Goal: Task Accomplishment & Management: Use online tool/utility

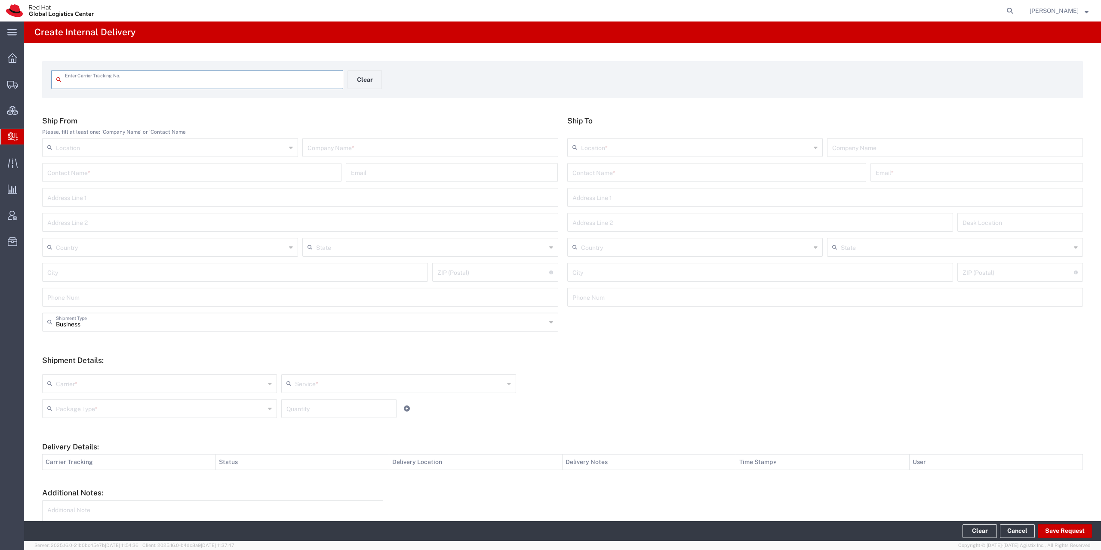
click at [14, 132] on svg-icon at bounding box center [12, 136] width 9 height 9
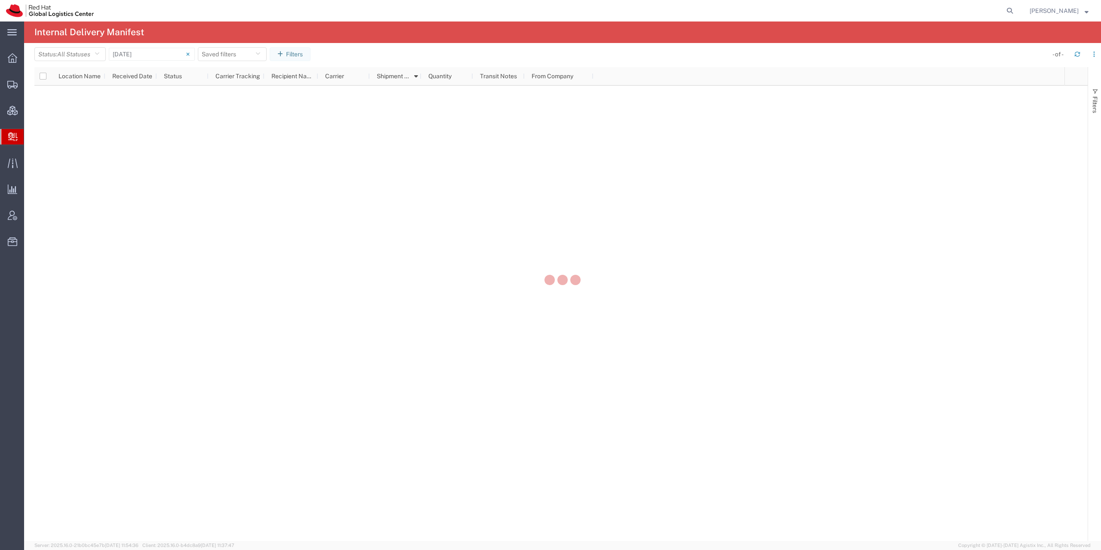
type input "[DATE]"
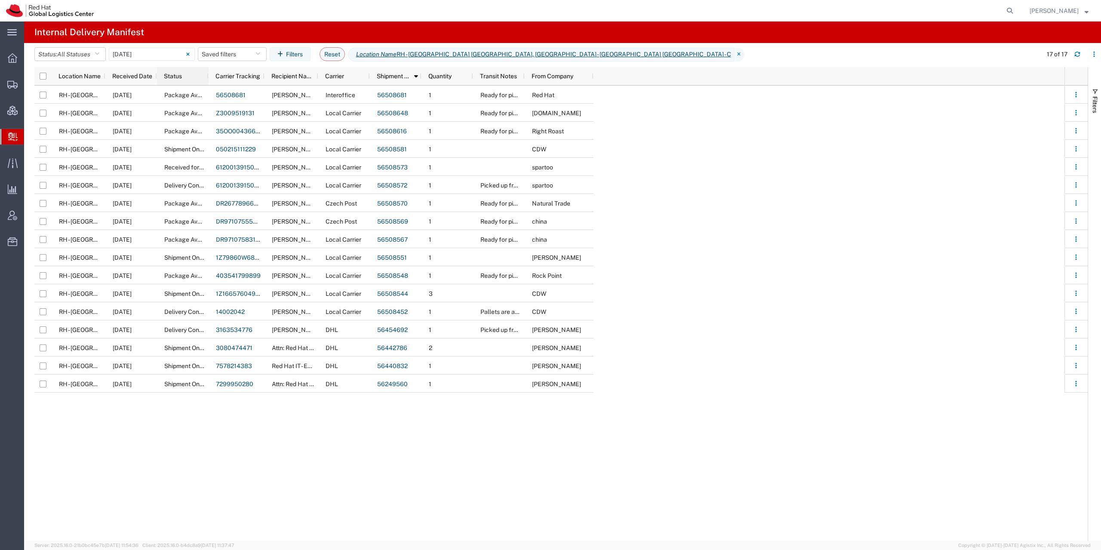
click at [181, 70] on div "Status" at bounding box center [184, 76] width 41 height 14
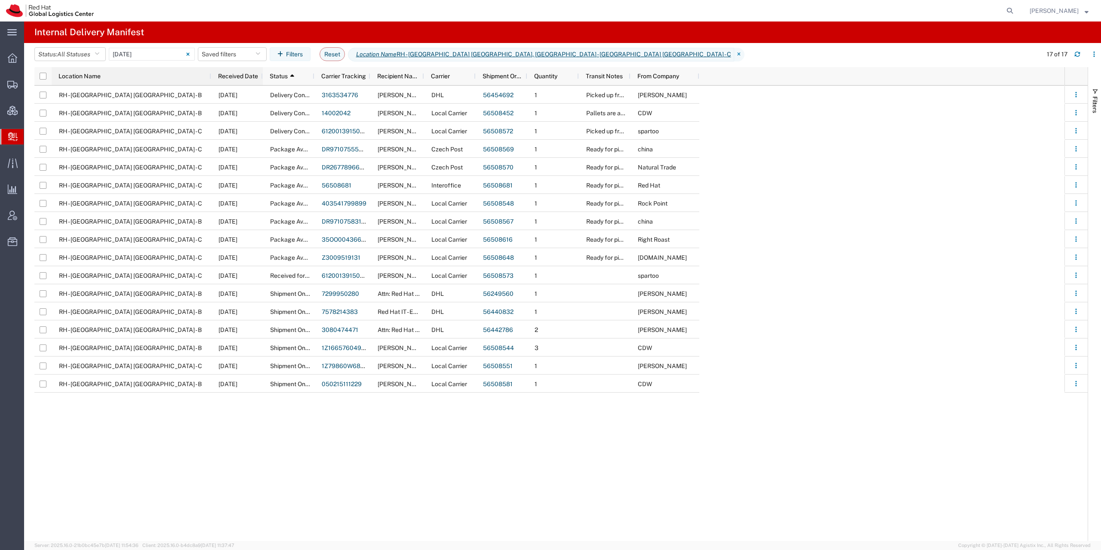
drag, startPoint x: 105, startPoint y: 77, endPoint x: 210, endPoint y: 83, distance: 105.9
click at [210, 83] on div at bounding box center [210, 76] width 3 height 18
click at [209, 76] on div "Location Name" at bounding box center [132, 76] width 160 height 18
click at [211, 77] on div "Received Date" at bounding box center [237, 76] width 52 height 18
click at [210, 77] on div at bounding box center [210, 76] width 3 height 18
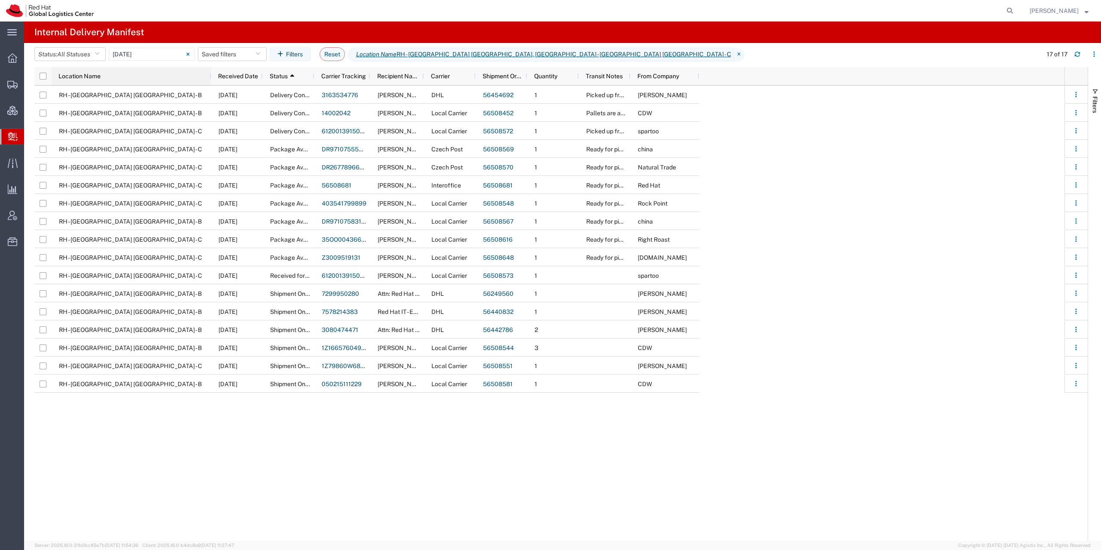
click at [210, 77] on div at bounding box center [210, 76] width 3 height 18
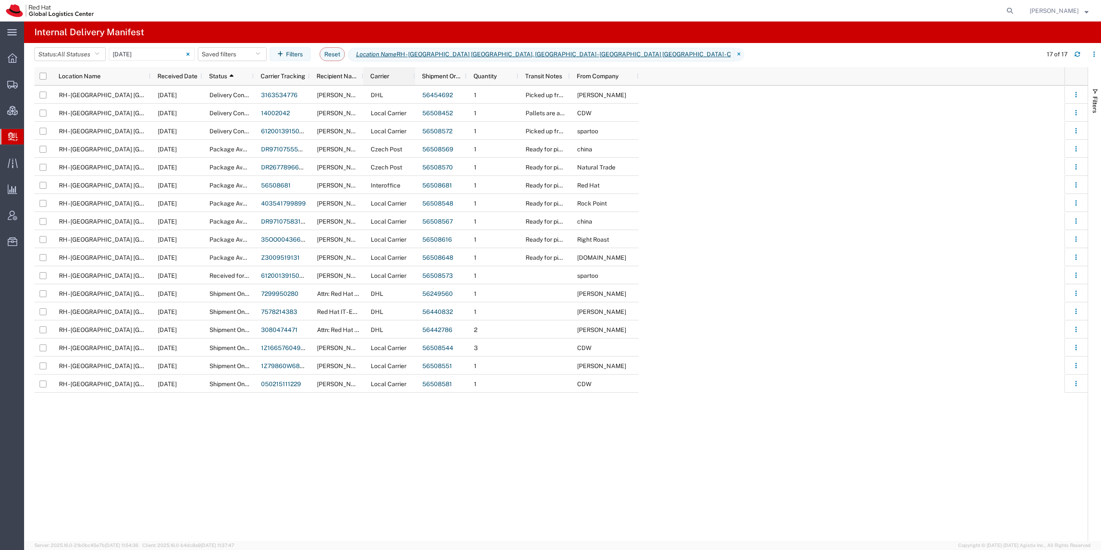
drag, startPoint x: 119, startPoint y: 75, endPoint x: 404, endPoint y: 77, distance: 285.2
click at [410, 77] on div "Location Name Received Date Status 1 Carrier Tracking Recipient Name Carrier Sh…" at bounding box center [336, 76] width 604 height 18
drag, startPoint x: 150, startPoint y: 77, endPoint x: 169, endPoint y: 78, distance: 19.0
click at [153, 78] on div at bounding box center [151, 76] width 3 height 18
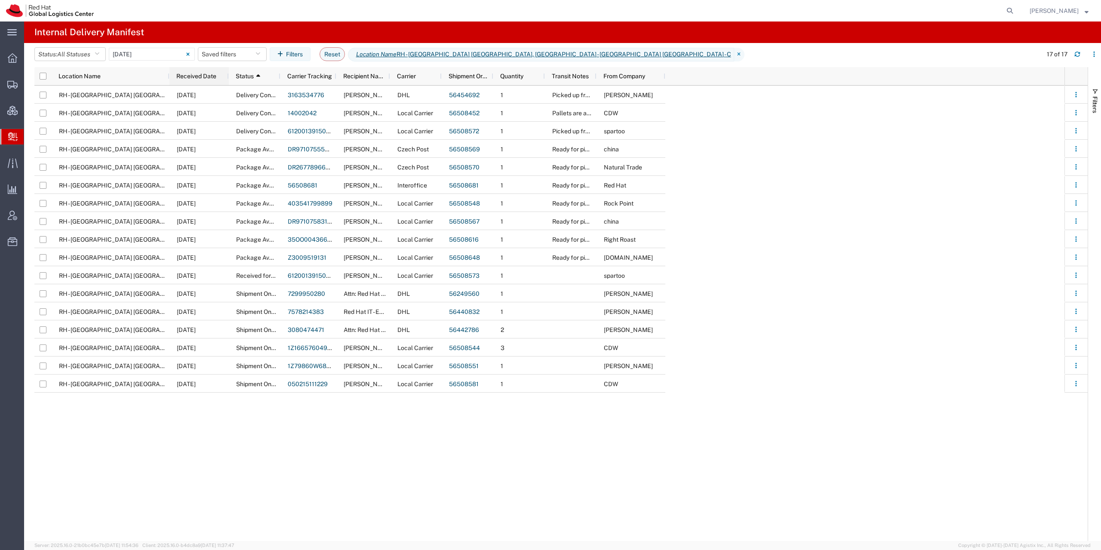
drag, startPoint x: 219, startPoint y: 77, endPoint x: 227, endPoint y: 77, distance: 7.7
click at [227, 77] on div at bounding box center [228, 76] width 3 height 18
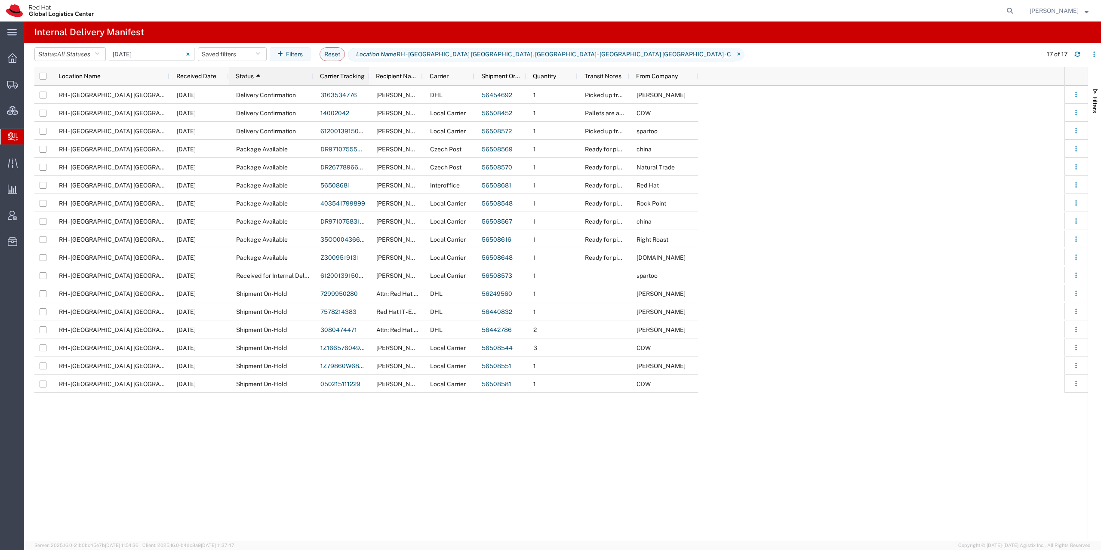
drag, startPoint x: 280, startPoint y: 78, endPoint x: 366, endPoint y: 82, distance: 86.6
click at [314, 82] on div at bounding box center [312, 76] width 3 height 18
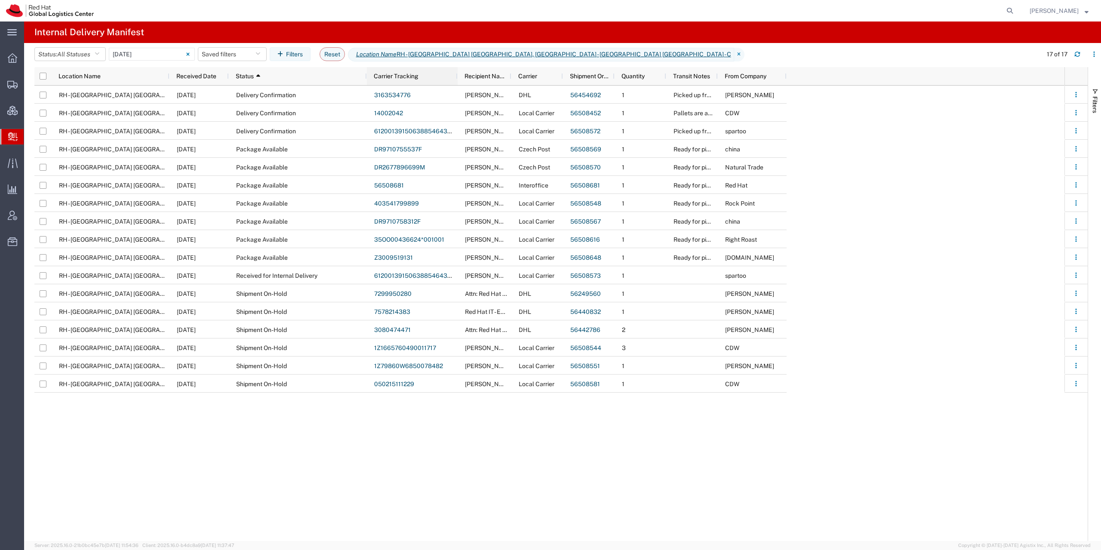
drag, startPoint x: 421, startPoint y: 77, endPoint x: 455, endPoint y: 81, distance: 35.0
click at [455, 81] on div at bounding box center [456, 76] width 3 height 18
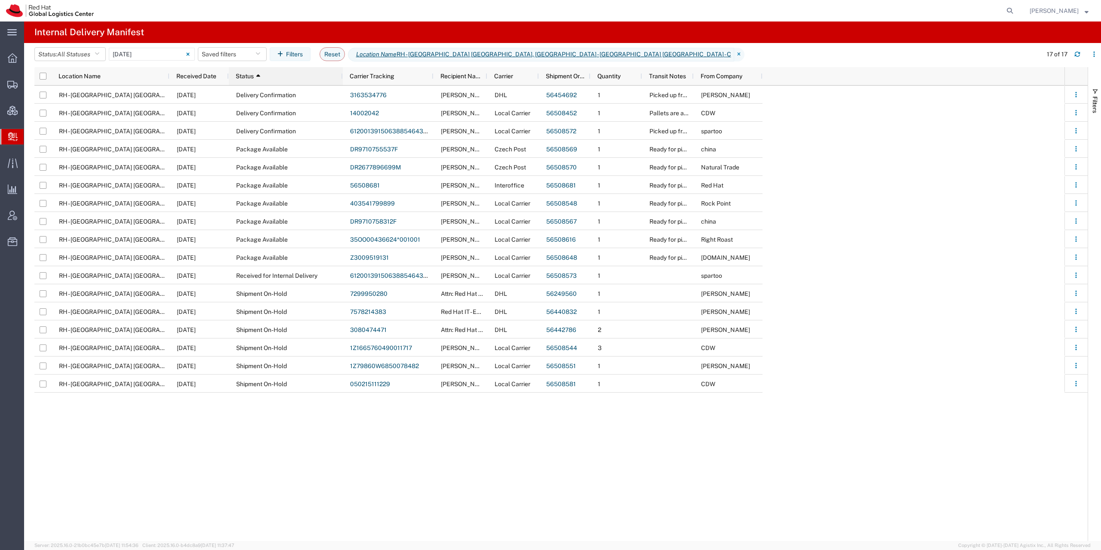
drag, startPoint x: 366, startPoint y: 79, endPoint x: 341, endPoint y: 80, distance: 25.8
click at [341, 80] on div at bounding box center [342, 76] width 3 height 18
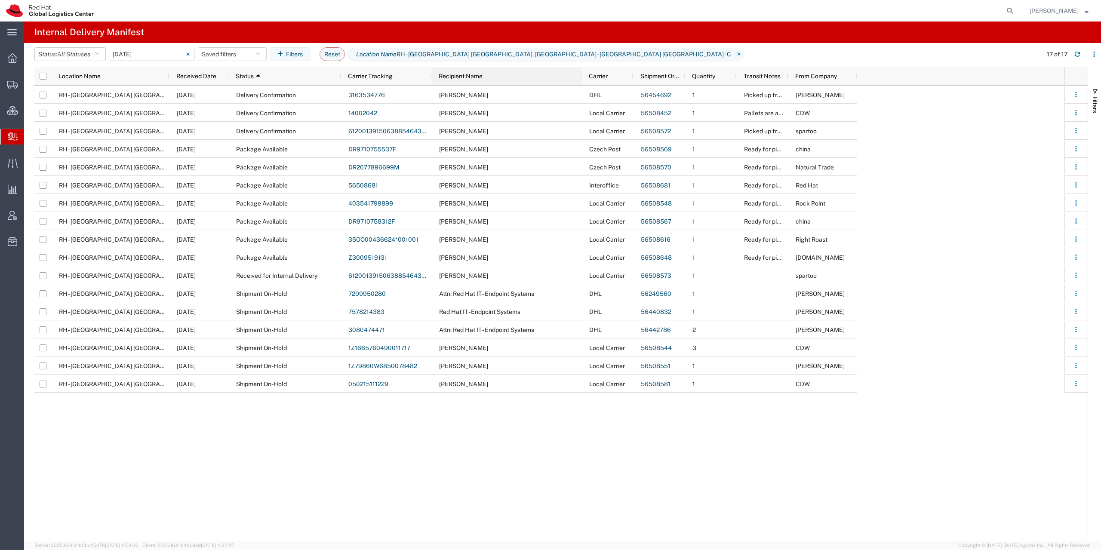
drag, startPoint x: 485, startPoint y: 76, endPoint x: 581, endPoint y: 80, distance: 96.9
click at [581, 80] on div at bounding box center [581, 76] width 3 height 18
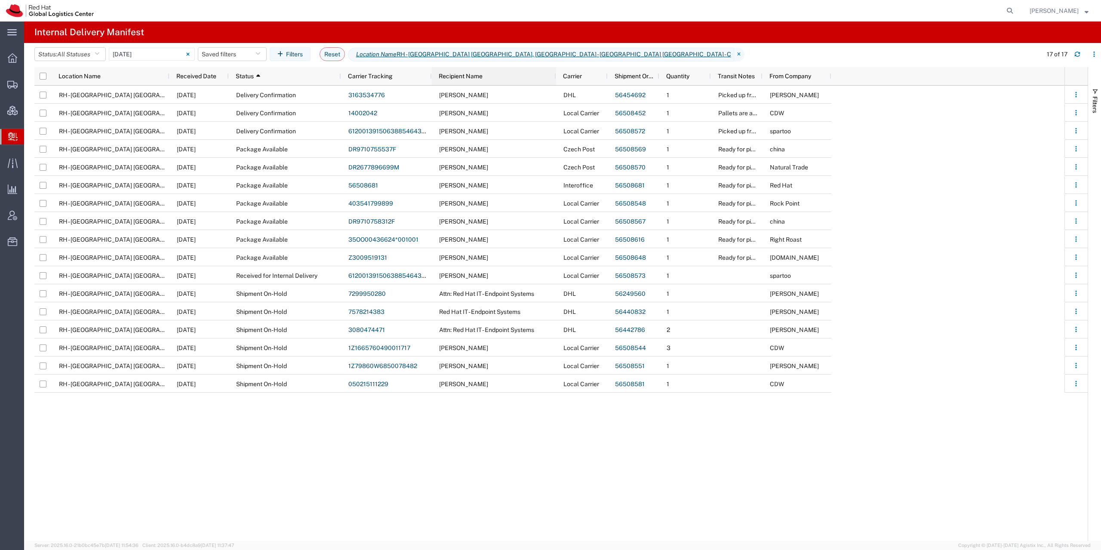
drag, startPoint x: 581, startPoint y: 80, endPoint x: 555, endPoint y: 81, distance: 26.7
click at [555, 81] on div at bounding box center [555, 76] width 3 height 18
click at [609, 78] on div "Shipment Order Id" at bounding box center [634, 76] width 52 height 18
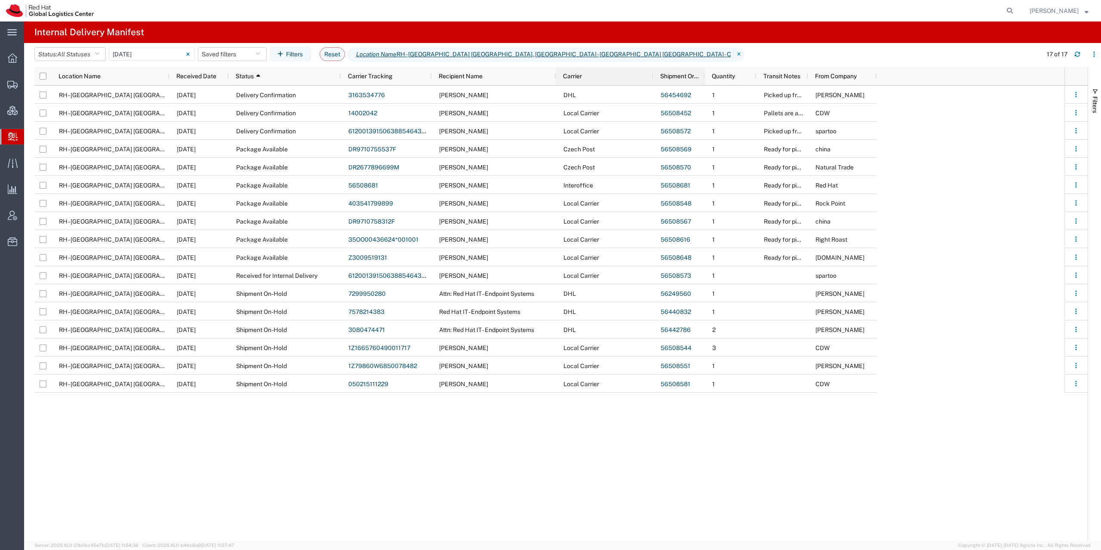
drag, startPoint x: 607, startPoint y: 78, endPoint x: 673, endPoint y: 80, distance: 65.4
click at [655, 80] on div at bounding box center [652, 76] width 3 height 18
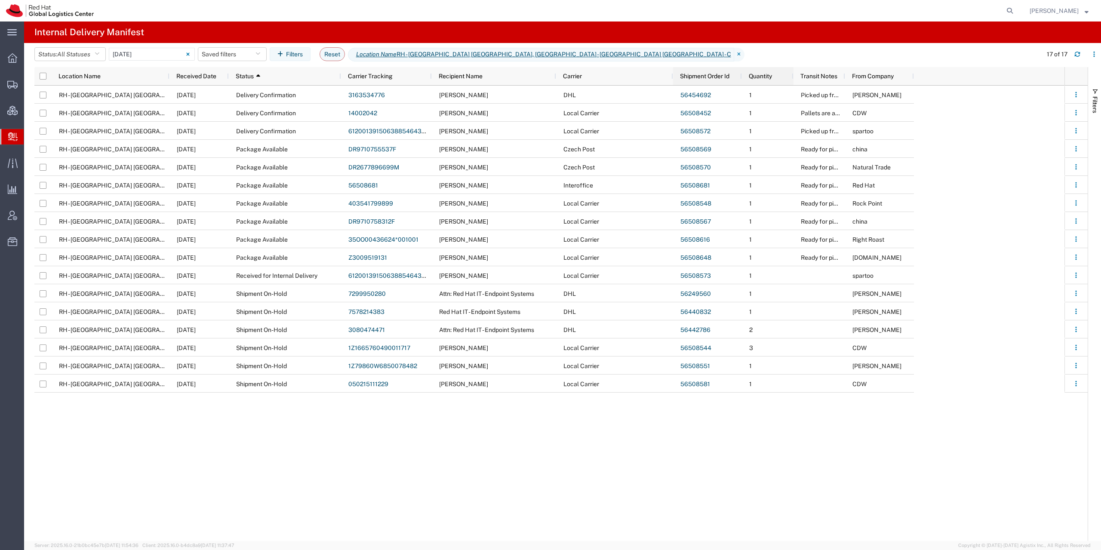
drag, startPoint x: 724, startPoint y: 76, endPoint x: 745, endPoint y: 77, distance: 21.1
click at [743, 77] on div at bounding box center [741, 76] width 3 height 18
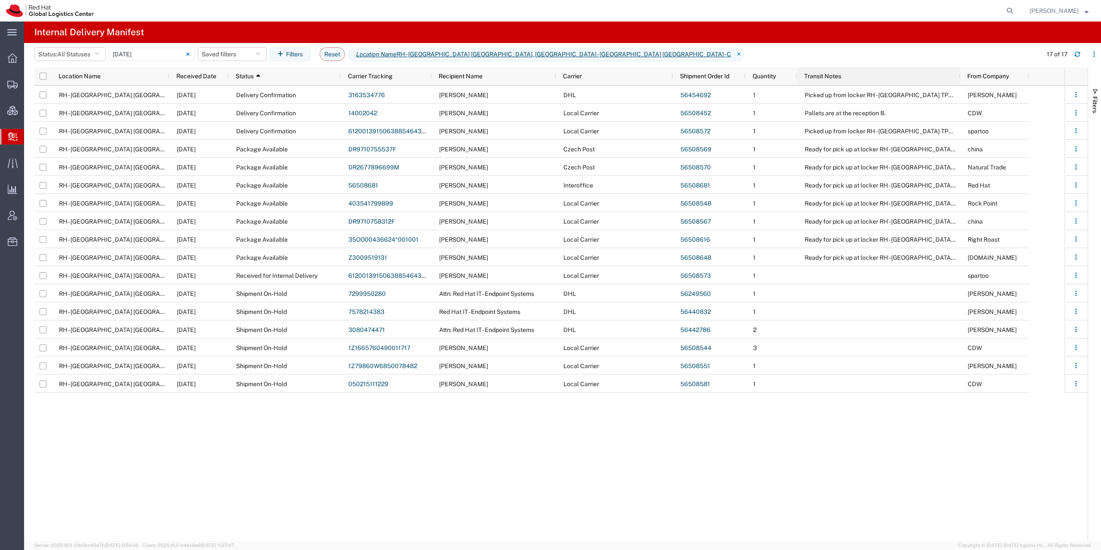
drag, startPoint x: 847, startPoint y: 79, endPoint x: 958, endPoint y: 79, distance: 111.4
click at [958, 79] on div at bounding box center [959, 76] width 3 height 18
click at [1091, 52] on icon "button" at bounding box center [1094, 54] width 6 height 6
click at [1042, 109] on agx-table-column-manager-action "Manage columns" at bounding box center [1050, 111] width 48 height 17
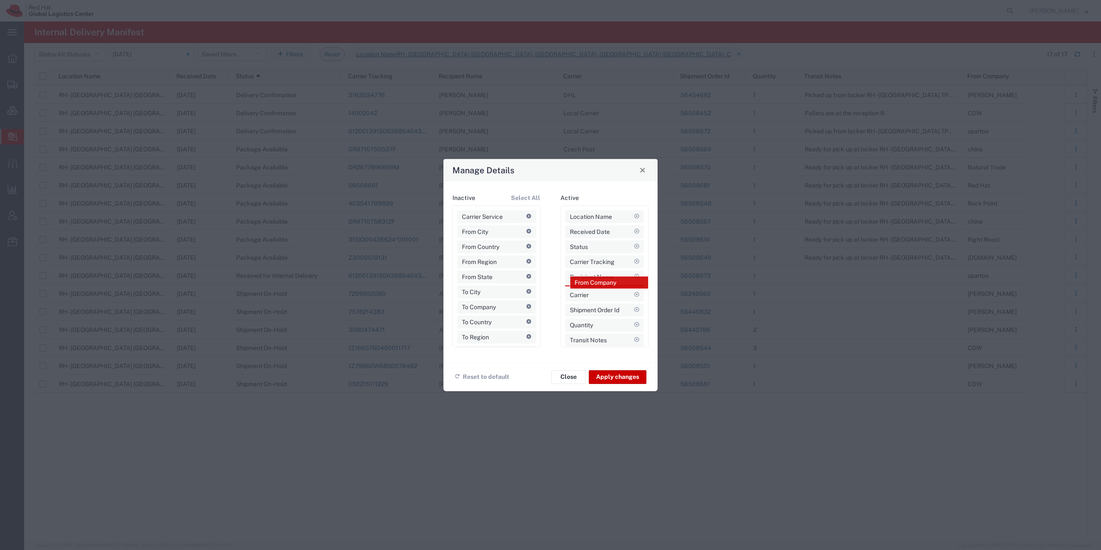
drag, startPoint x: 595, startPoint y: 341, endPoint x: 600, endPoint y: 283, distance: 58.3
click at [600, 283] on div "Location Name Received Date Status Carrier Tracking Recipient Name From Company…" at bounding box center [604, 276] width 79 height 132
click at [617, 378] on button "Apply changes" at bounding box center [618, 377] width 58 height 14
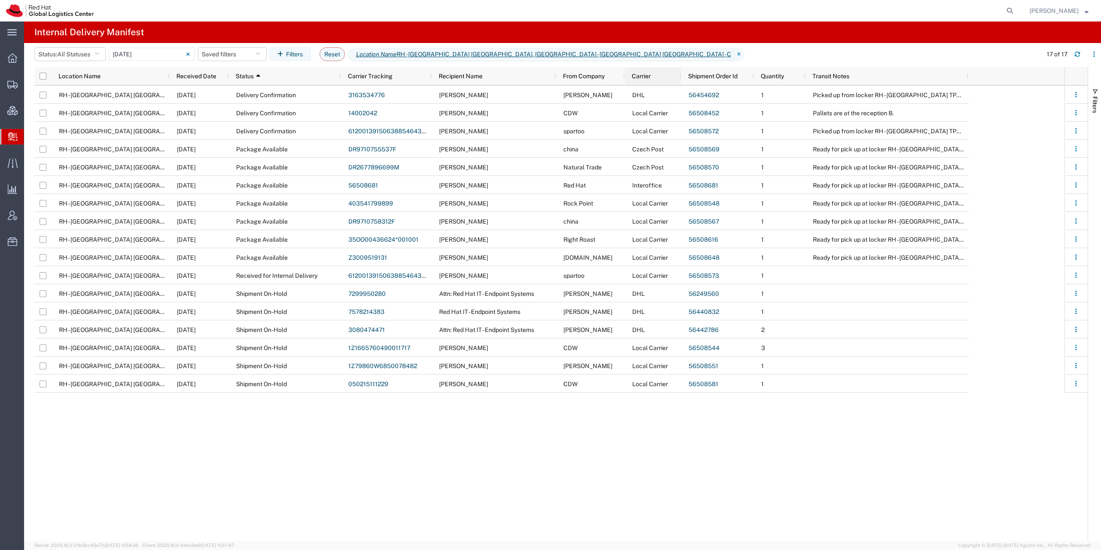
drag, startPoint x: 740, startPoint y: 76, endPoint x: 679, endPoint y: 80, distance: 60.7
click at [679, 80] on div at bounding box center [680, 76] width 3 height 18
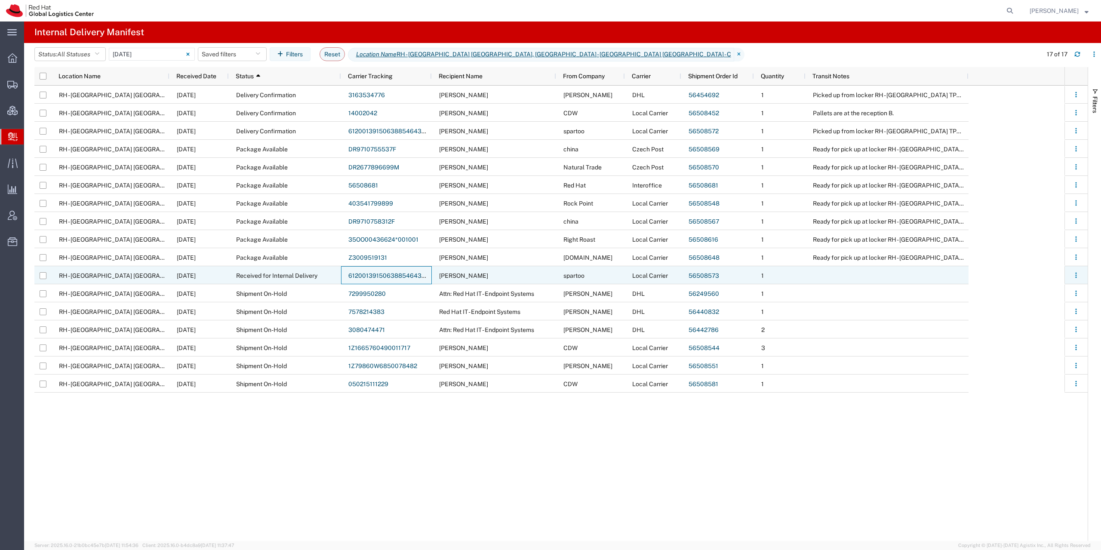
click at [383, 275] on link "6120013915063885464327203" at bounding box center [393, 275] width 91 height 7
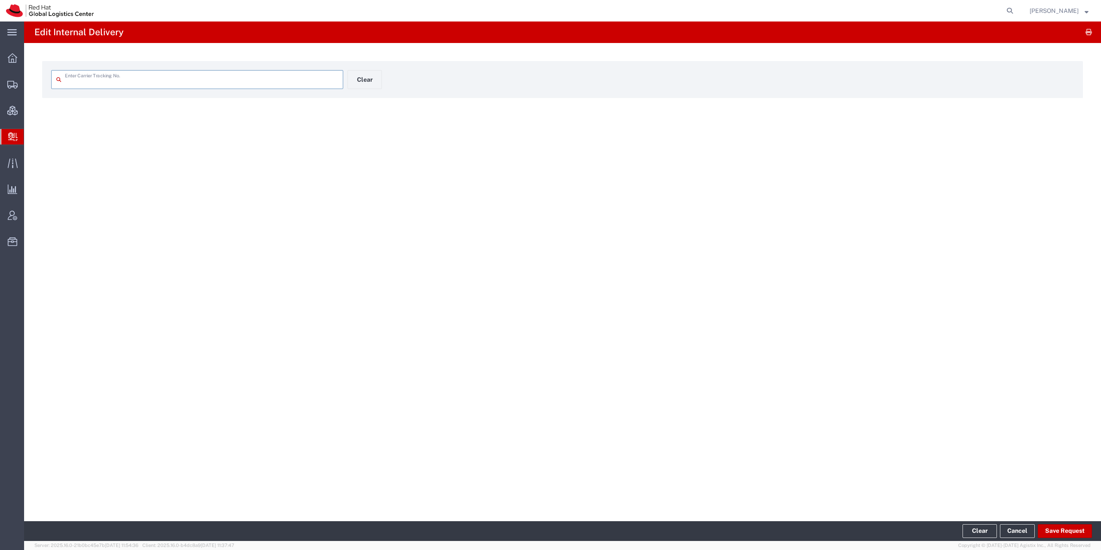
type input "6120013915063885464327203"
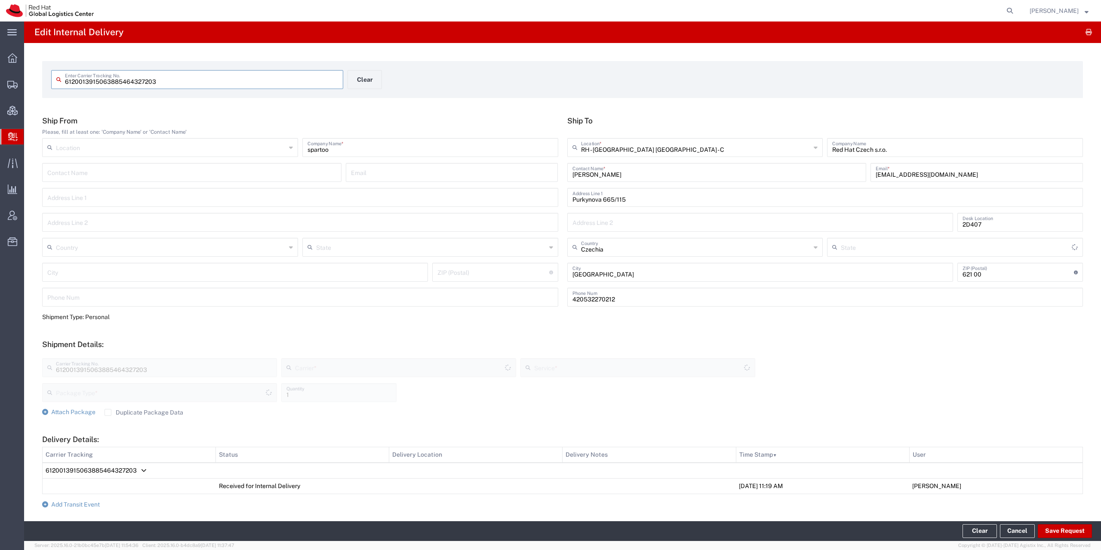
type input "Your Packaging"
type input "Local Carrier"
type input "Local_Ground"
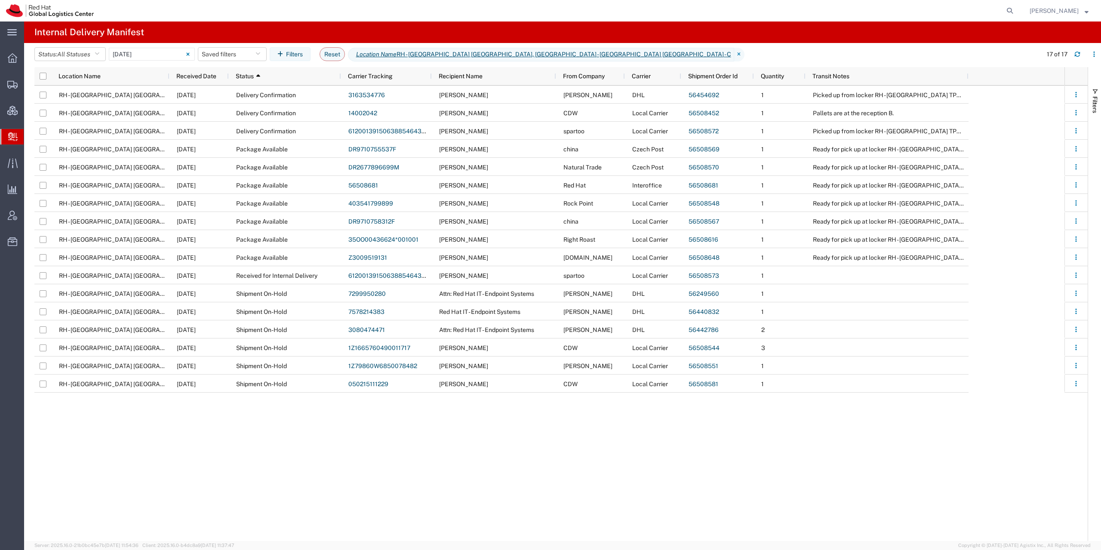
click at [299, 462] on div "RH - Brno - Tech Park Brno - B 08/15/2025 Delivery Confirmation 3163534776 Dana…" at bounding box center [549, 313] width 1030 height 455
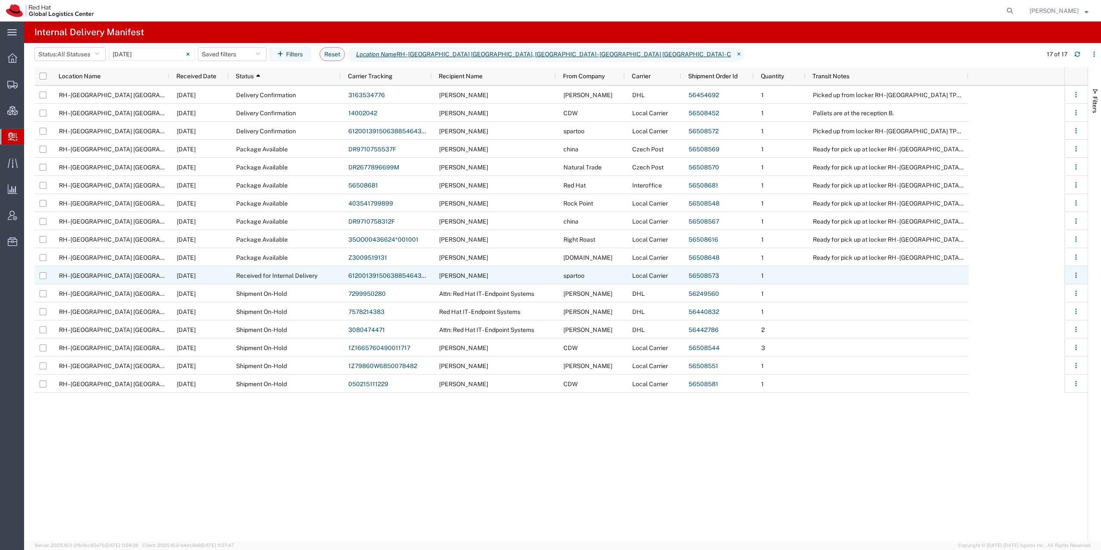
click at [387, 272] on link "6120013915063885464327203" at bounding box center [393, 275] width 91 height 7
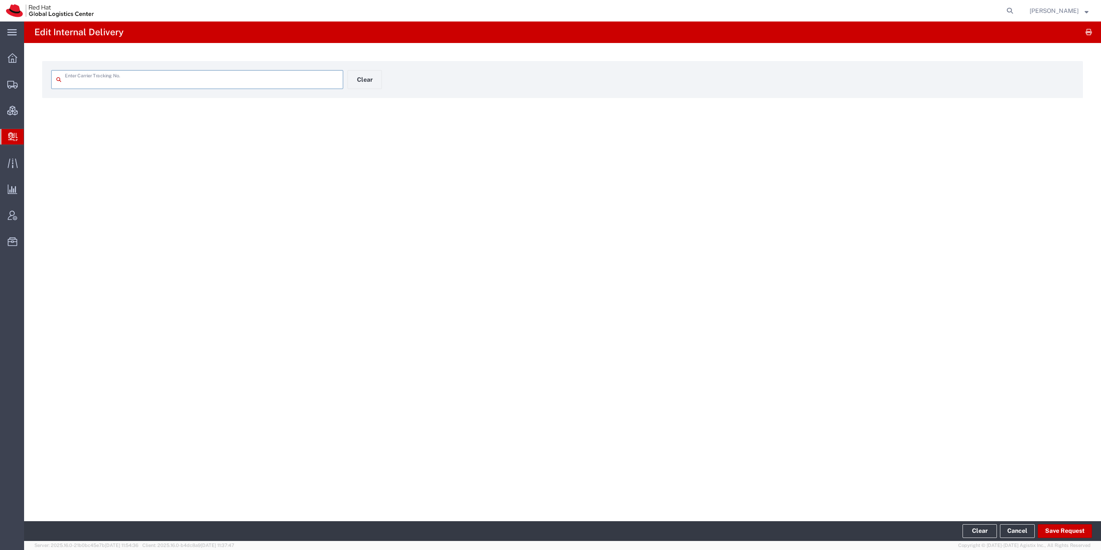
type input "6120013915063885464327203"
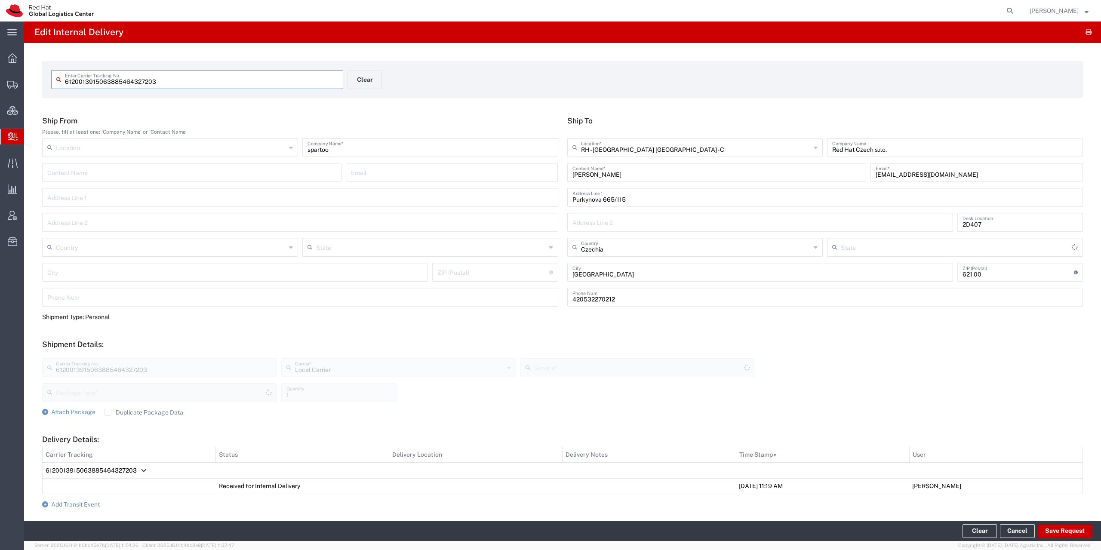
type input "Your Packaging"
type input "Local_Ground"
drag, startPoint x: 127, startPoint y: 83, endPoint x: 51, endPoint y: 90, distance: 76.5
click at [65, 86] on input "6120013915063885464327203" at bounding box center [201, 78] width 273 height 15
click at [191, 80] on input "6120013915063885464327203" at bounding box center [201, 78] width 273 height 15
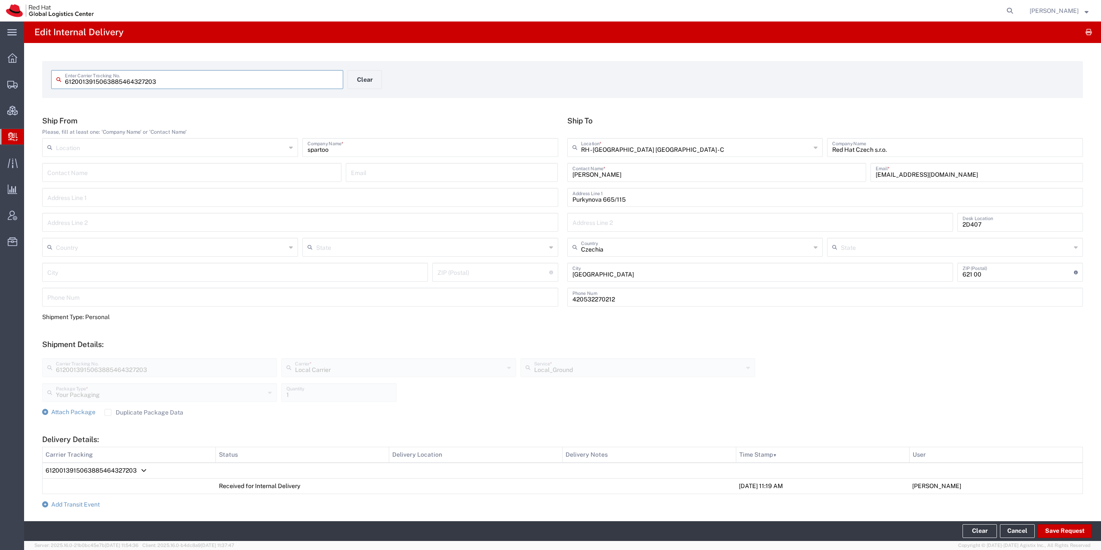
drag, startPoint x: 92, startPoint y: 93, endPoint x: 3, endPoint y: 98, distance: 88.7
click at [65, 86] on input "6120013915063885464327203" at bounding box center [201, 78] width 273 height 15
click at [82, 83] on input "6120013915063885464327203" at bounding box center [201, 78] width 273 height 15
click at [62, 83] on icon at bounding box center [60, 80] width 9 height 14
drag, startPoint x: 65, startPoint y: 83, endPoint x: 52, endPoint y: 82, distance: 12.9
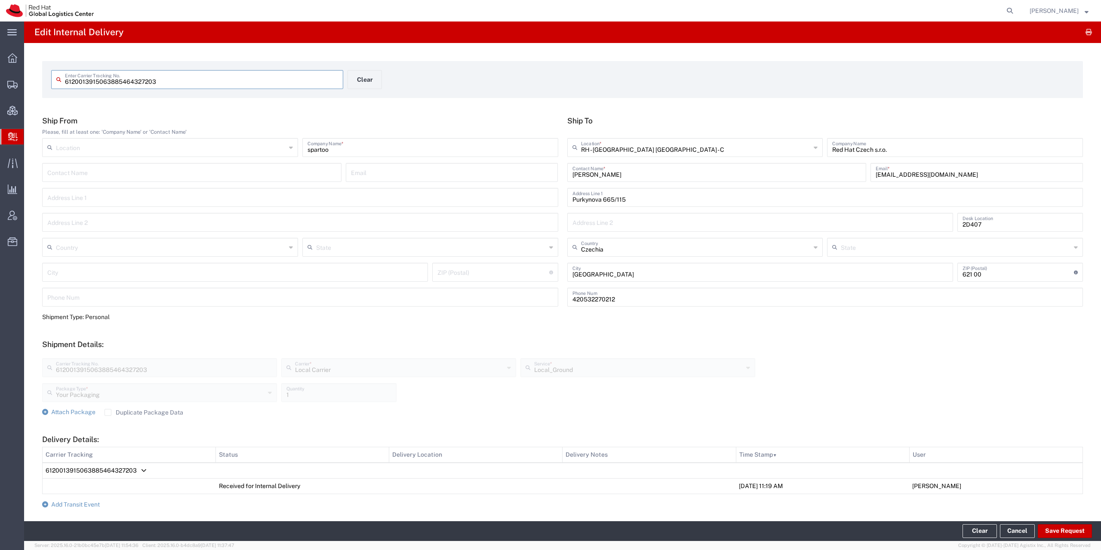
click at [65, 82] on input "6120013915063885464327203" at bounding box center [201, 78] width 273 height 15
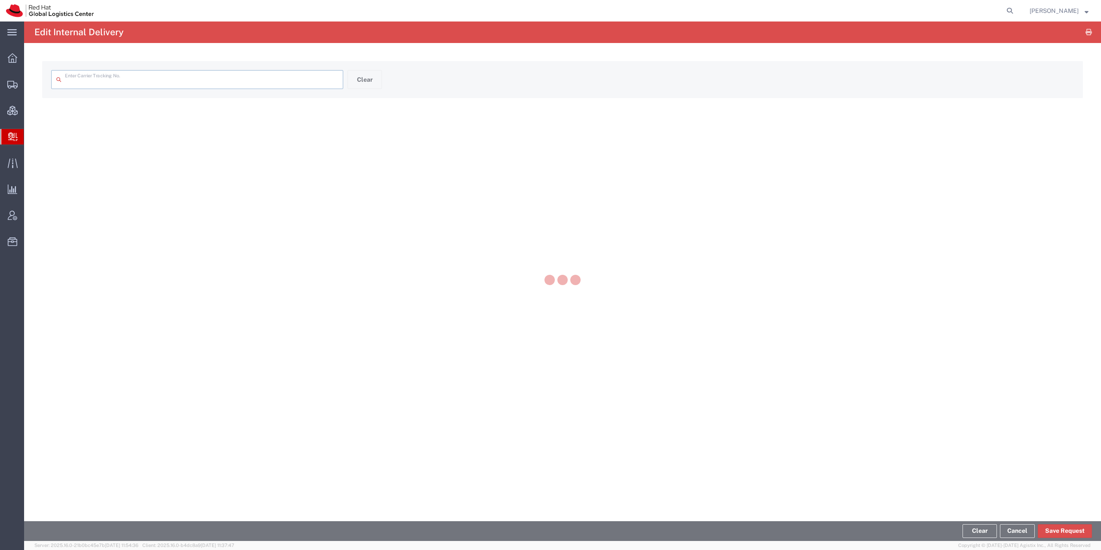
type input "6120013915063885464327203"
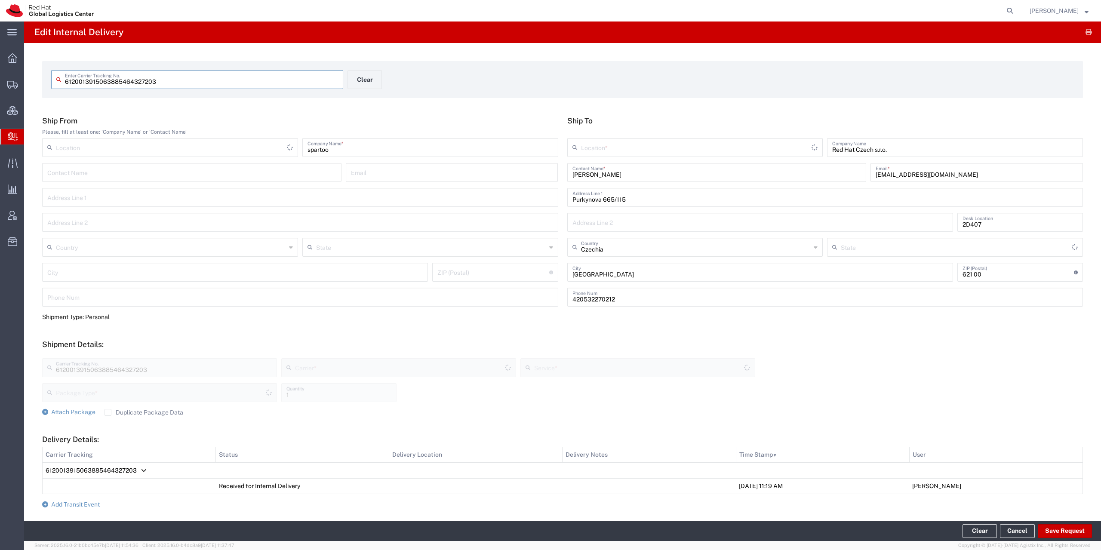
type input "Your Packaging"
type input "Local_Ground"
type input "Local Carrier"
type input "RH - [GEOGRAPHIC_DATA] [GEOGRAPHIC_DATA] - C"
drag, startPoint x: 206, startPoint y: 77, endPoint x: 202, endPoint y: 74, distance: 4.4
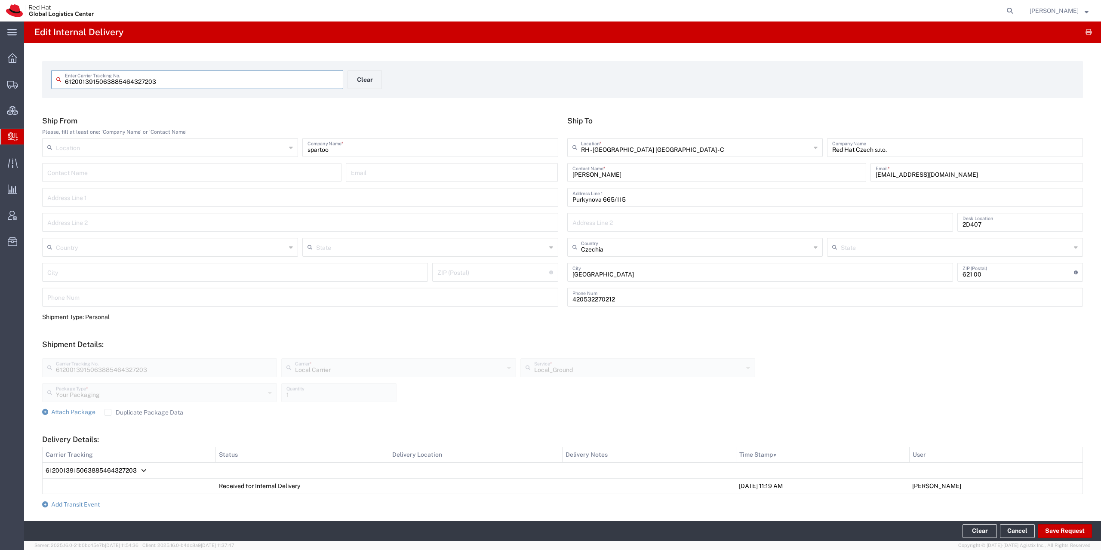
click at [203, 75] on input "6120013915063885464327203" at bounding box center [201, 78] width 273 height 15
drag, startPoint x: 163, startPoint y: 80, endPoint x: -38, endPoint y: 85, distance: 201.3
click at [65, 85] on input "6120013915063885464327203" at bounding box center [201, 78] width 273 height 15
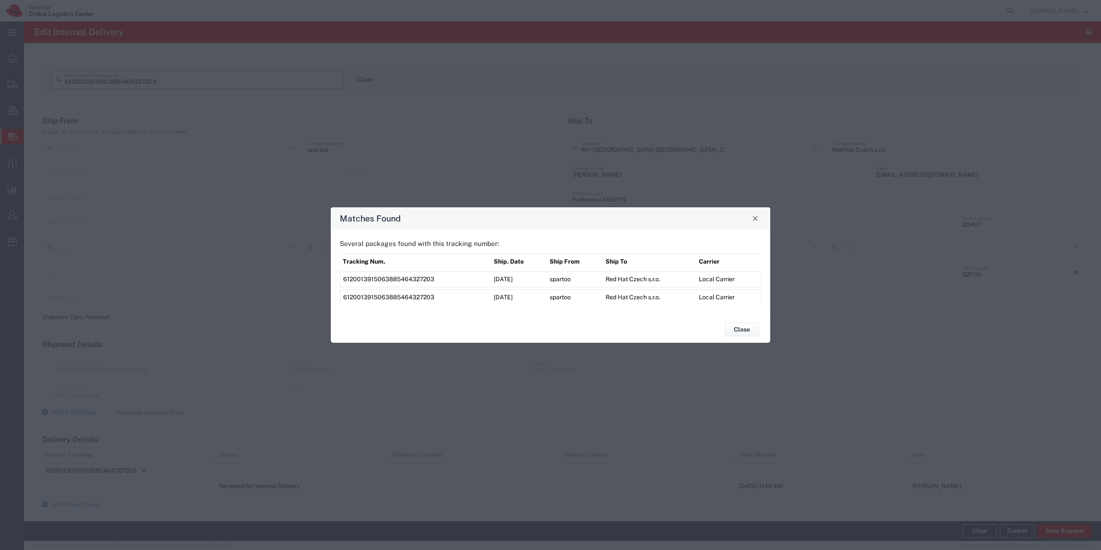
click at [407, 282] on span "6120013915063885464327203" at bounding box center [388, 279] width 91 height 7
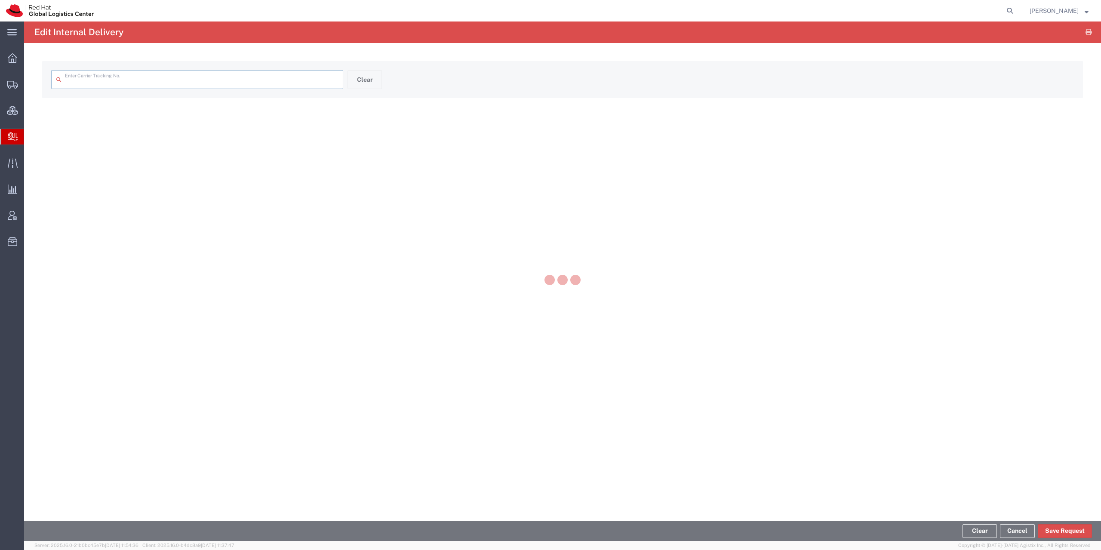
type input "6120013915063885464327203"
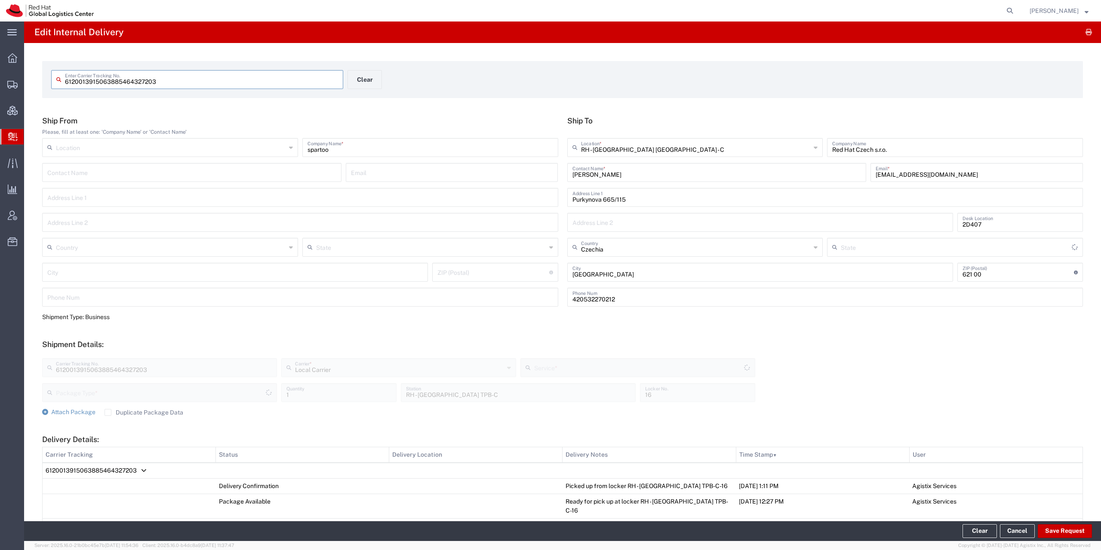
type input "Your Packaging"
type input "Local_Ground"
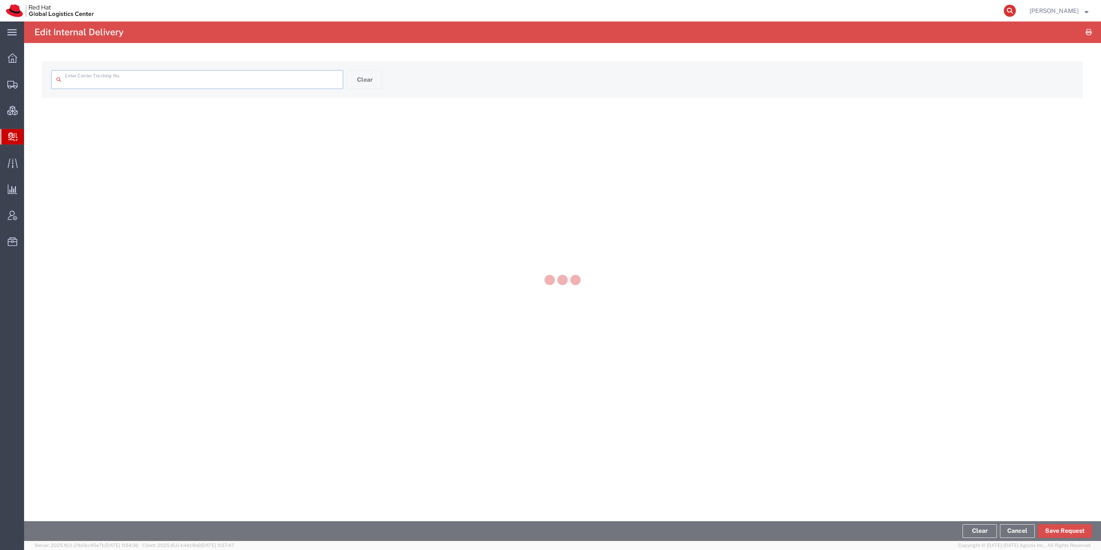
type input "6120013915063885464327203"
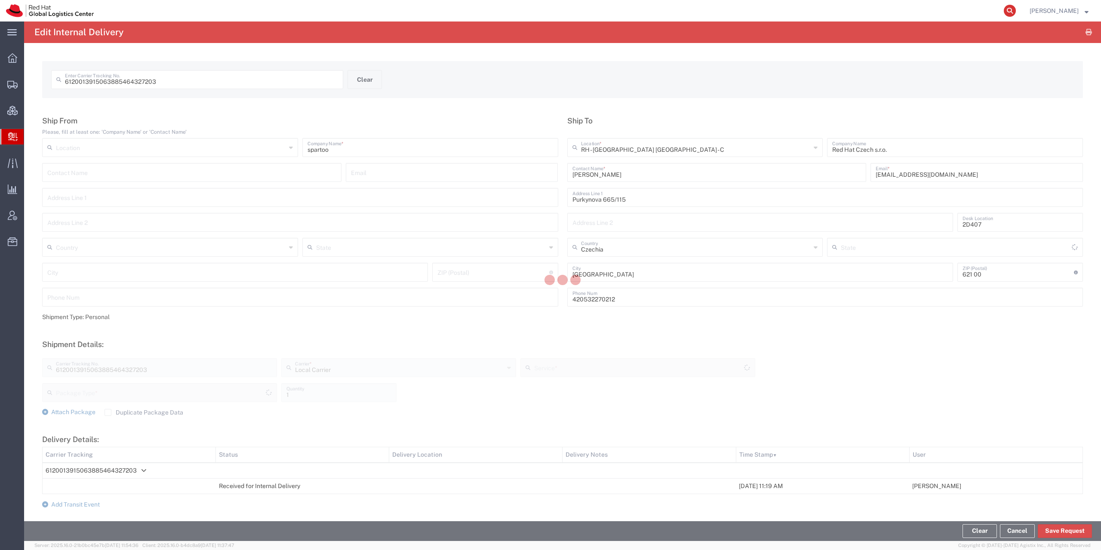
click at [1016, 12] on icon at bounding box center [1010, 11] width 12 height 12
type input "Your Packaging"
type input "Local_Ground"
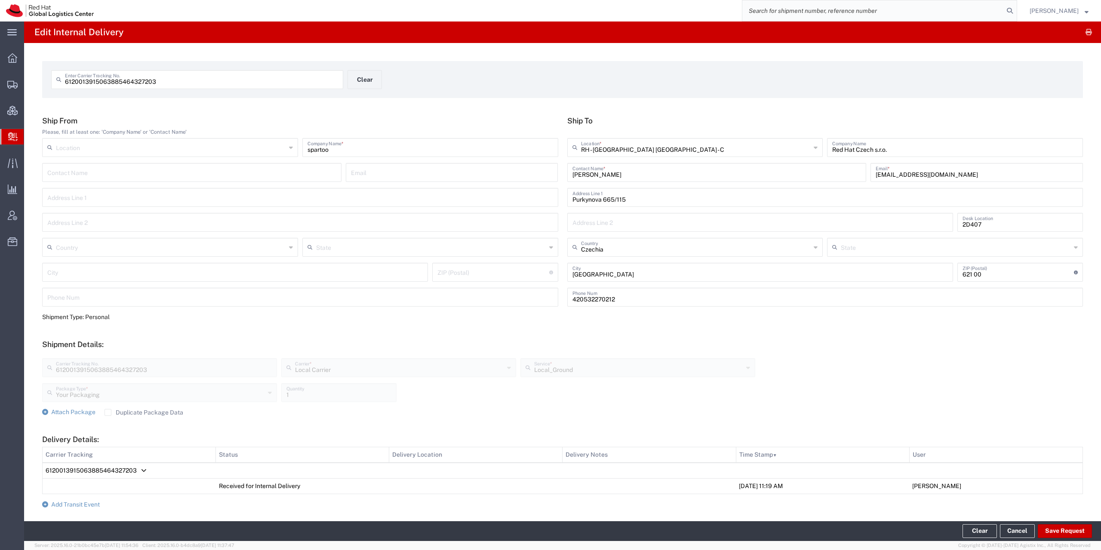
paste input "6120013915063885464327203"
type input "6120013915063885464327203"
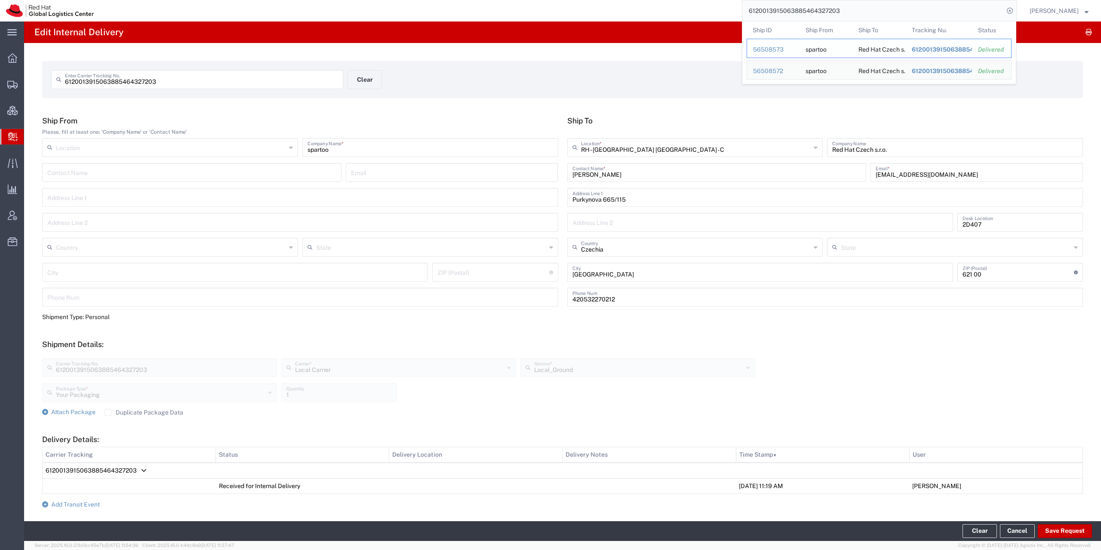
click at [926, 48] on span "6120013915063885464327203" at bounding box center [958, 49] width 93 height 7
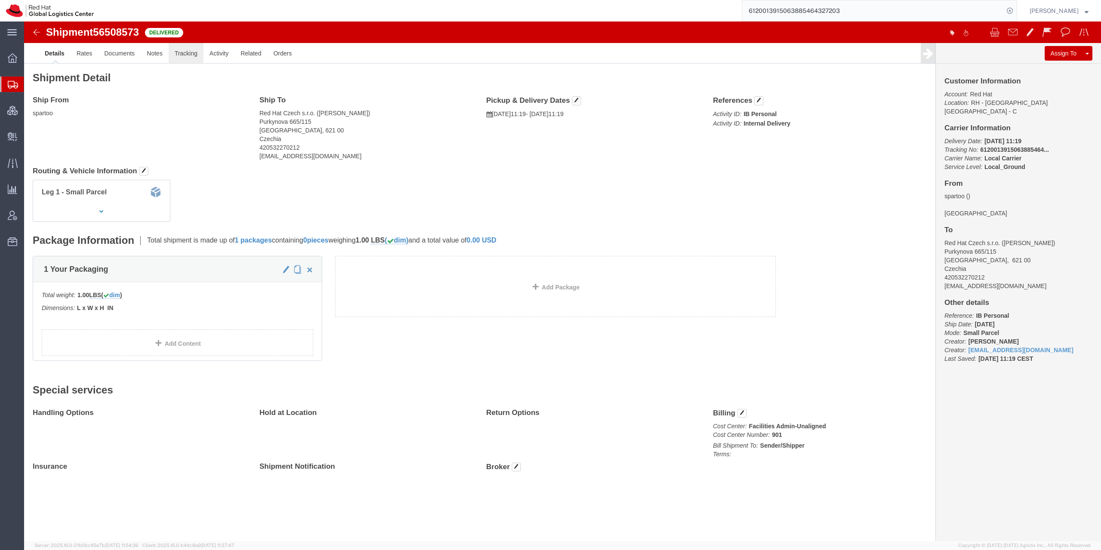
click link "Tracking"
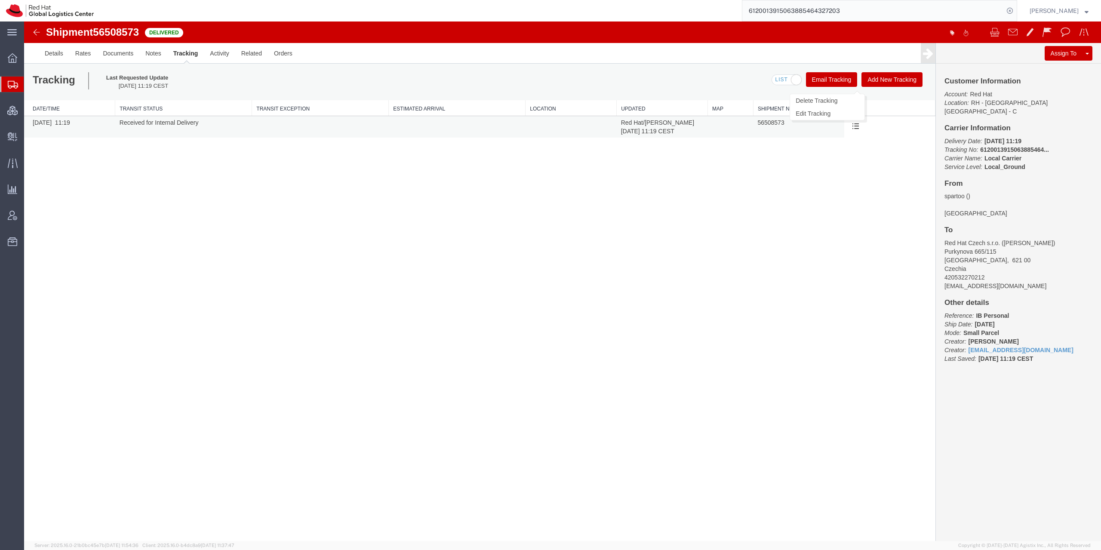
click at [856, 126] on span at bounding box center [855, 125] width 7 height 7
click at [843, 101] on link "Delete Tracking" at bounding box center [827, 100] width 74 height 13
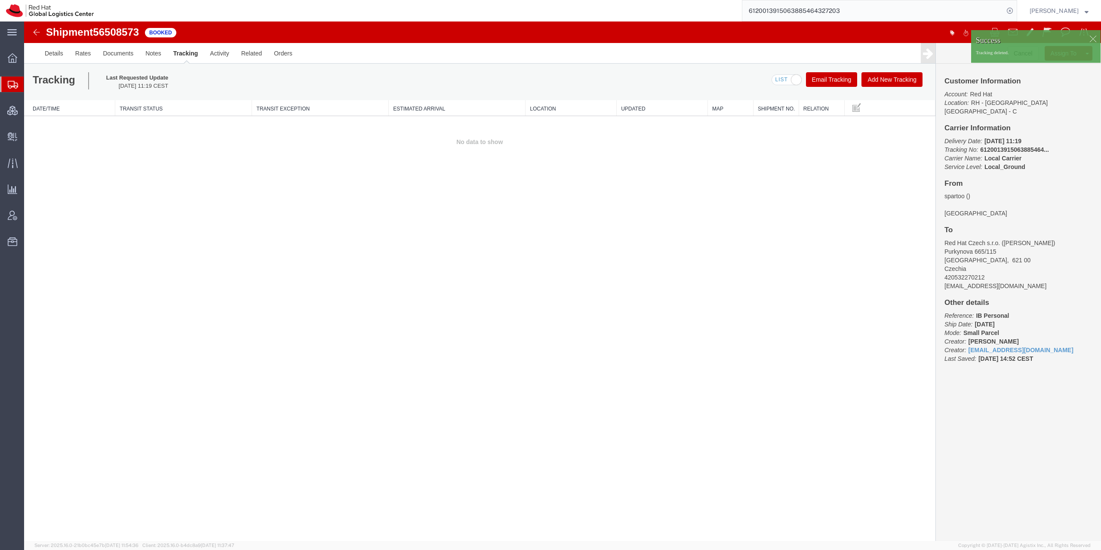
click at [1091, 36] on div at bounding box center [1092, 38] width 13 height 13
click at [1018, 52] on button "Cancel" at bounding box center [1023, 53] width 31 height 15
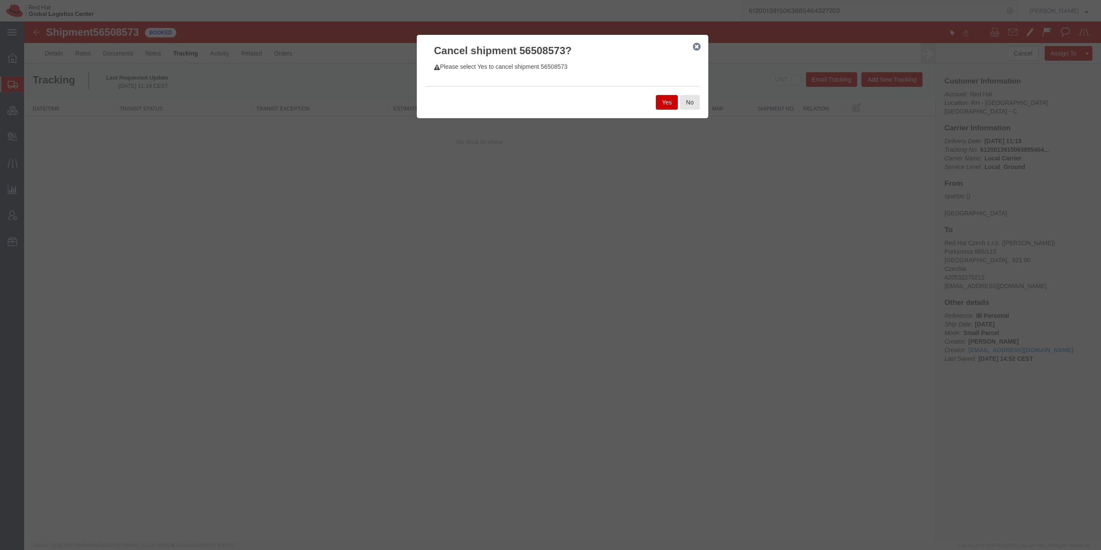
click at [668, 100] on button "Yes" at bounding box center [667, 102] width 22 height 15
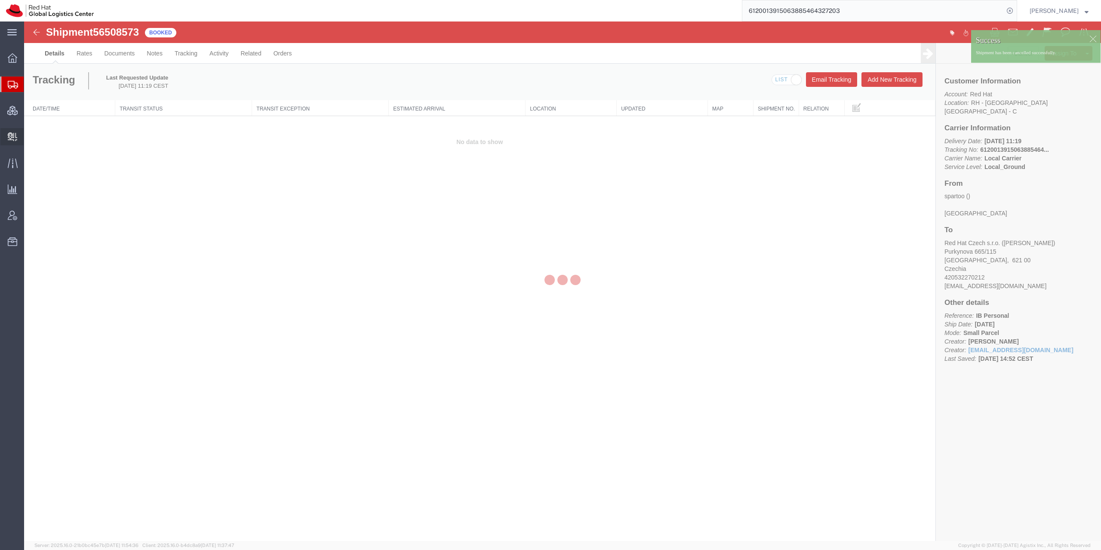
click at [13, 142] on div at bounding box center [12, 136] width 24 height 17
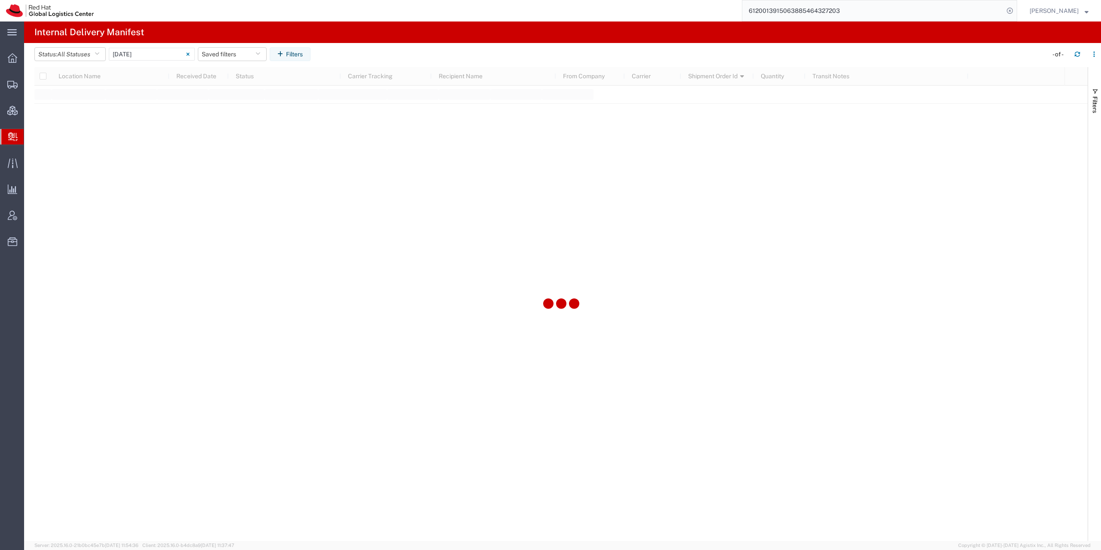
type input "[DATE]"
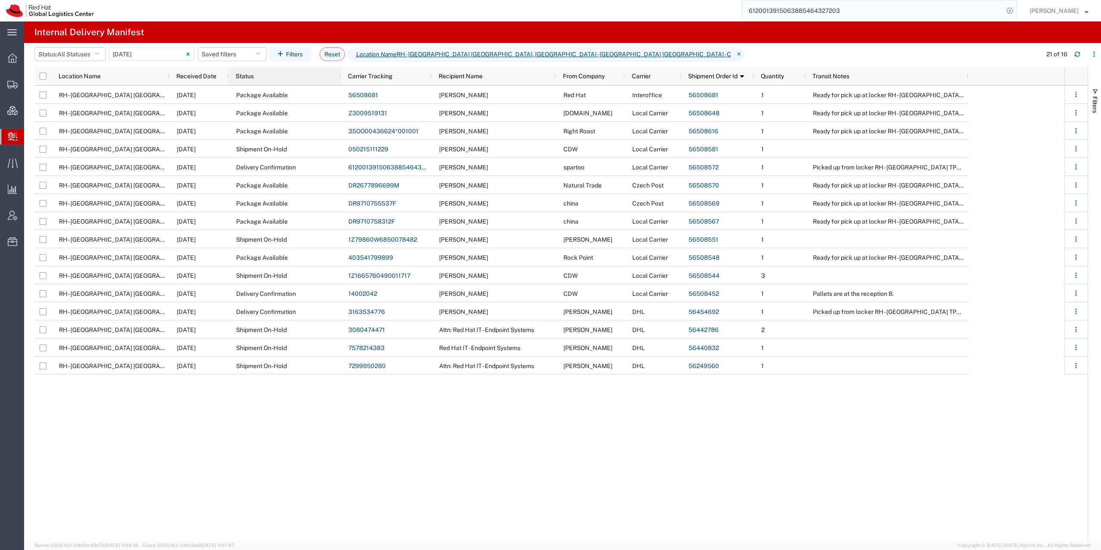
click at [288, 83] on div "Status" at bounding box center [287, 76] width 102 height 18
click at [288, 78] on div "Status" at bounding box center [287, 76] width 102 height 14
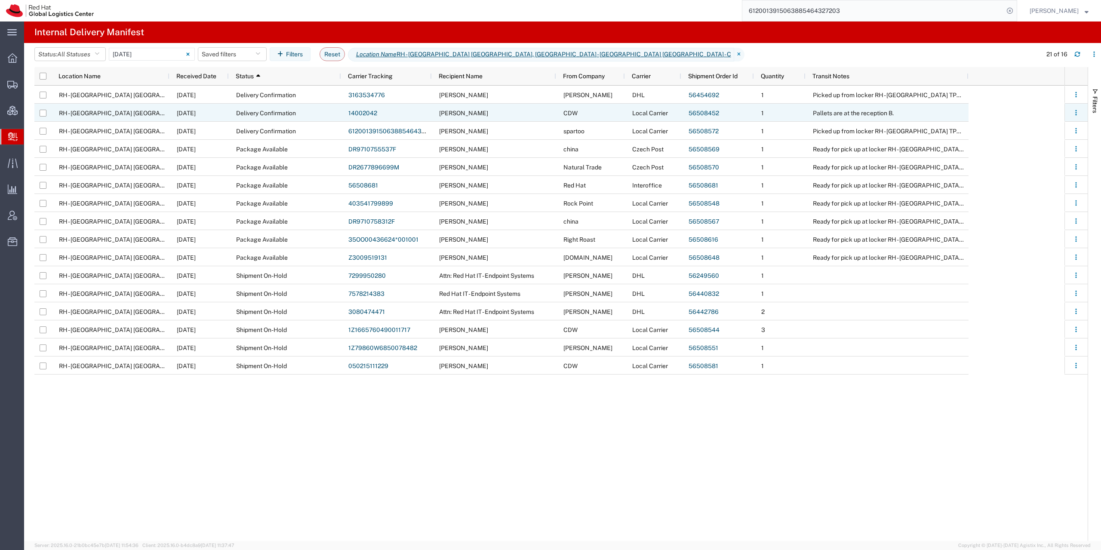
click at [358, 114] on link "14002042" at bounding box center [362, 113] width 29 height 7
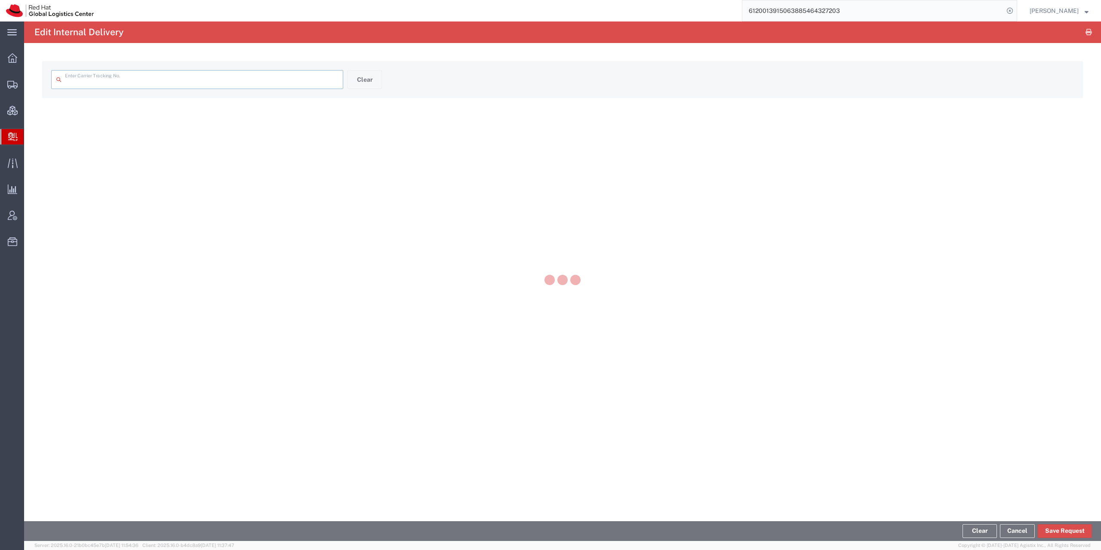
type input "14002042"
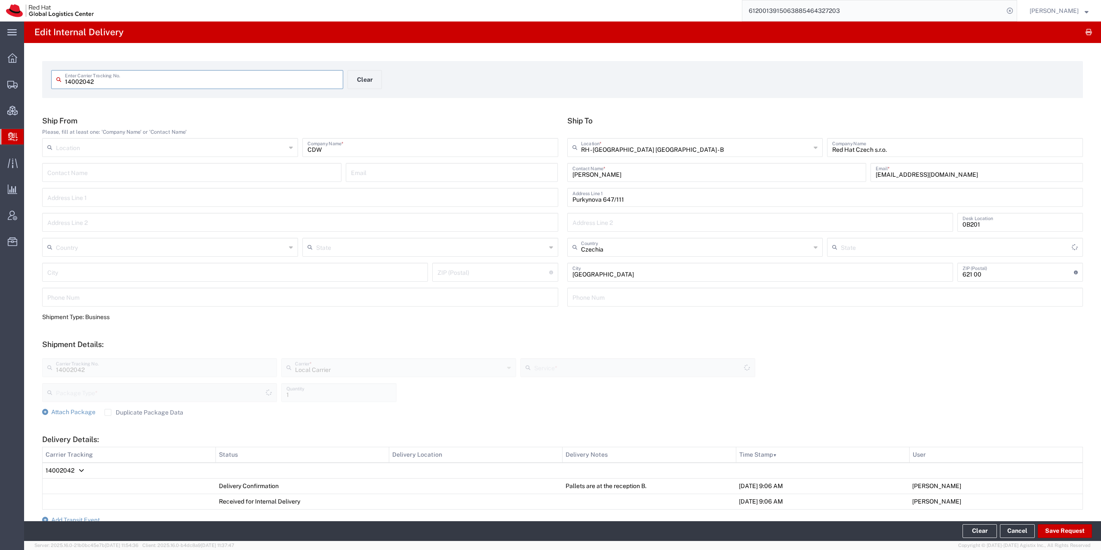
type input "Local_Ground"
type input "Your Packaging"
click at [70, 85] on input "14002042" at bounding box center [201, 78] width 273 height 15
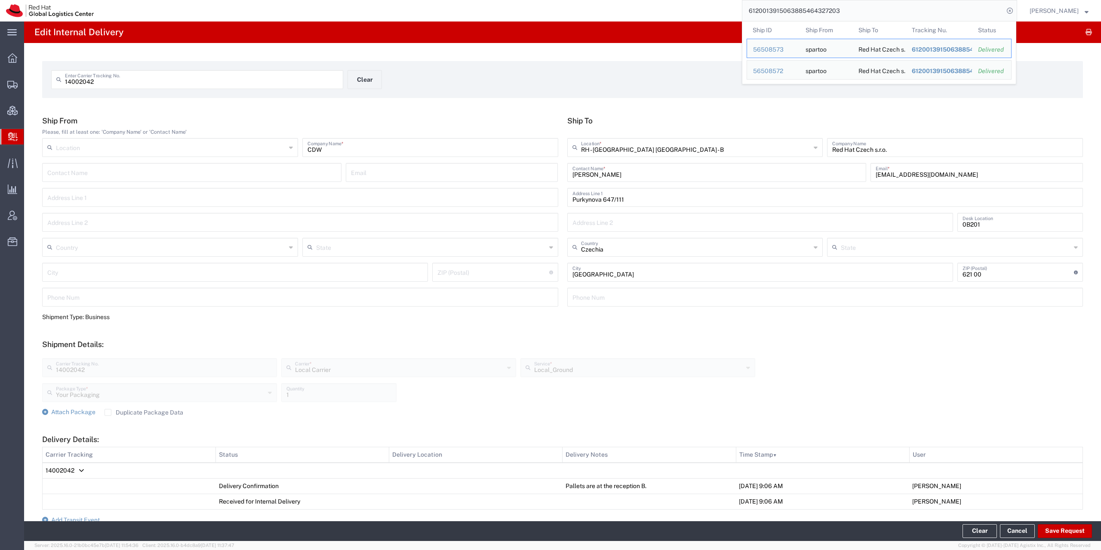
drag, startPoint x: 865, startPoint y: 6, endPoint x: 632, endPoint y: 7, distance: 233.1
click at [742, 7] on input "6120013915063885464327203" at bounding box center [872, 10] width 261 height 21
paste input "14002042"
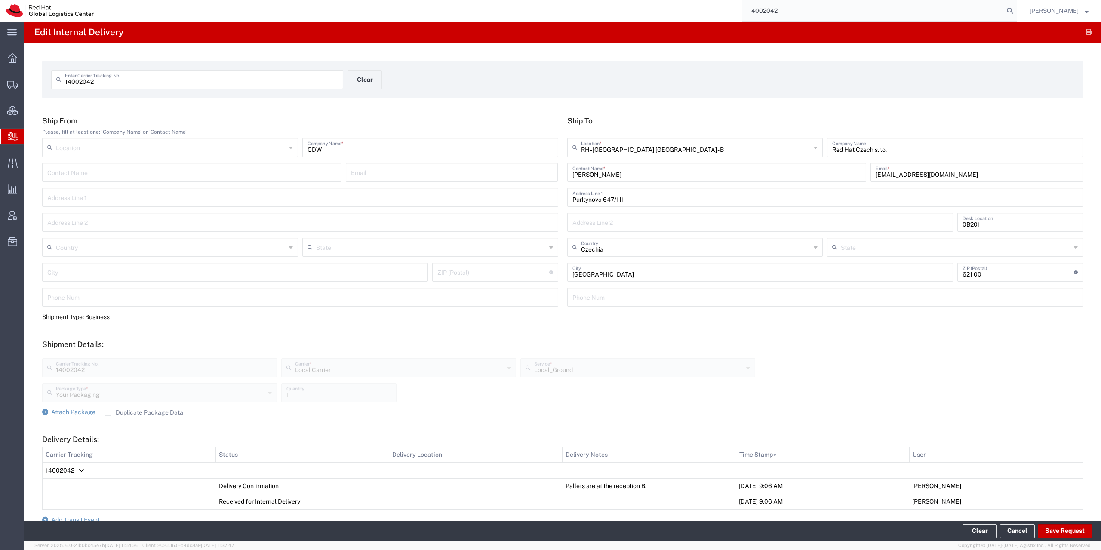
type input "14002042"
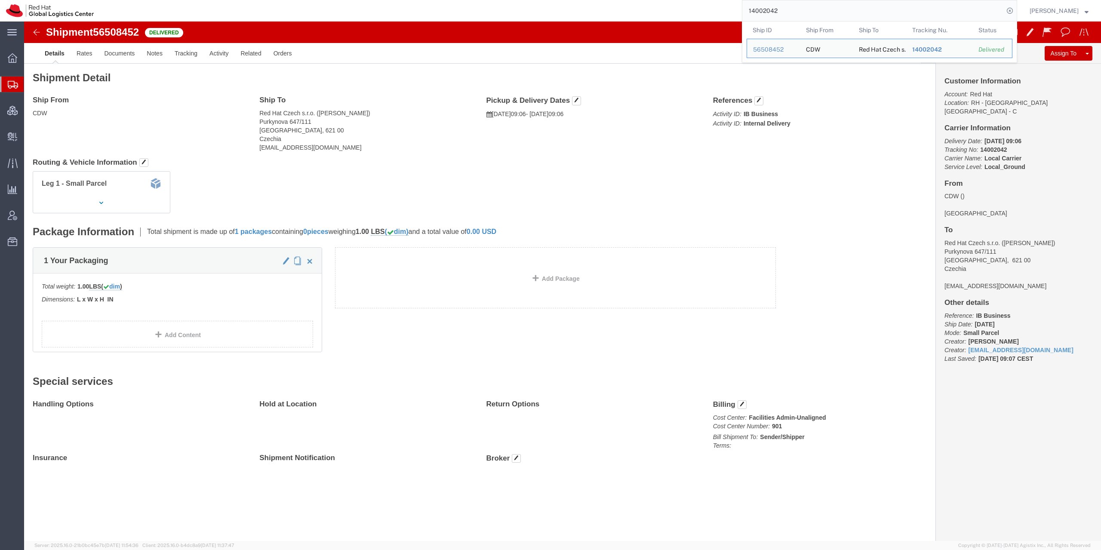
click span "button"
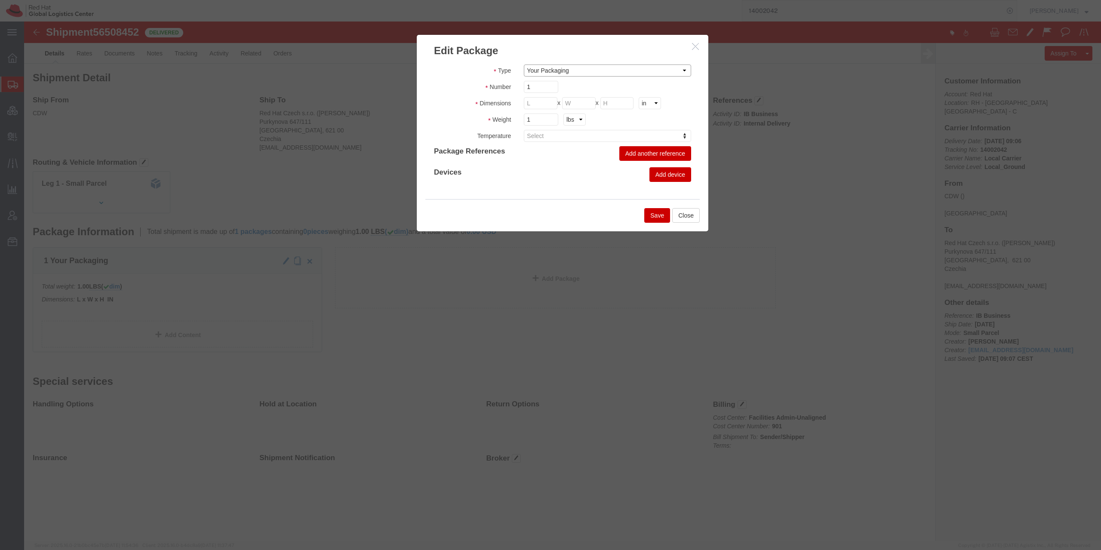
click select "Case(s) Crate(s) Envelope Large Box Medium Box PAK Skid(s) Small Box Tube Your …"
select select "SKID"
click option "Skid(s)"
click input "text"
type input "120"
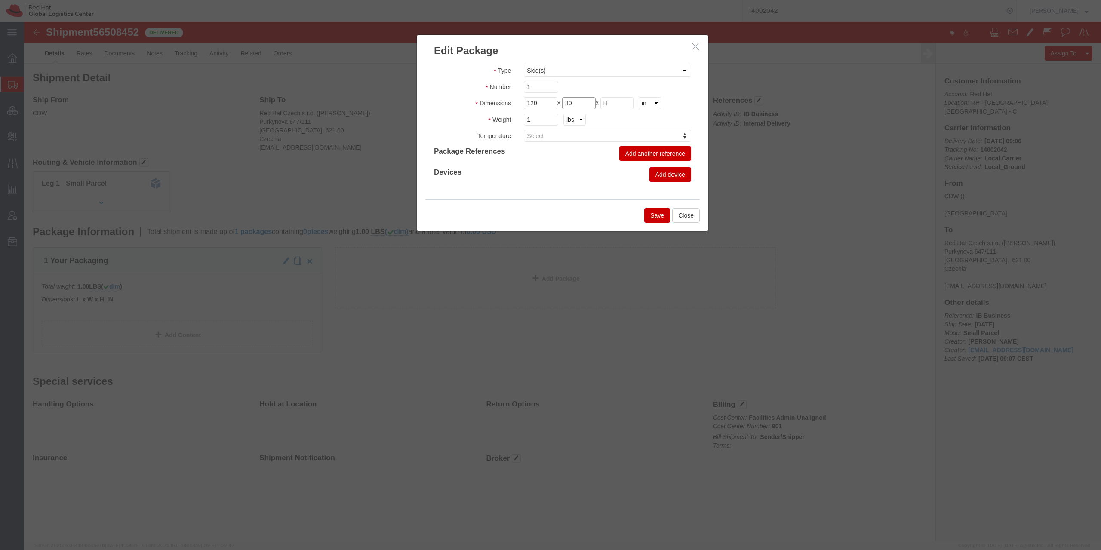
type input "80"
type input "100"
click div "Type Case(s) Crate(s) Envelope Large Box Medium Box PAK Skid(s) Small Box Tube …"
click select "cm ft in"
select select "CM"
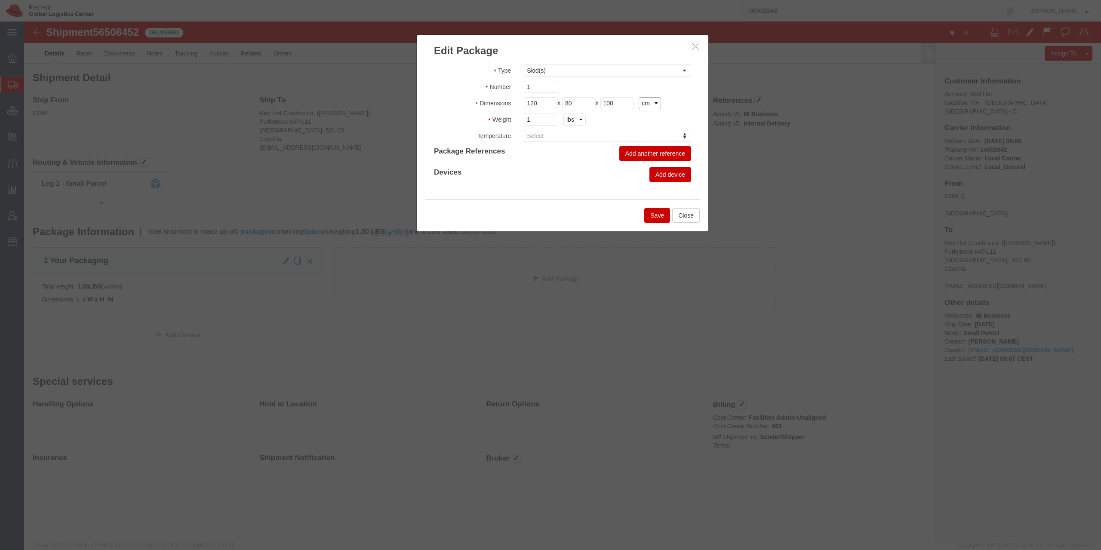
click option "cm"
type input "304.80"
type input "203.20"
type input "254.00"
drag, startPoint x: 528, startPoint y: 83, endPoint x: 448, endPoint y: 91, distance: 79.9
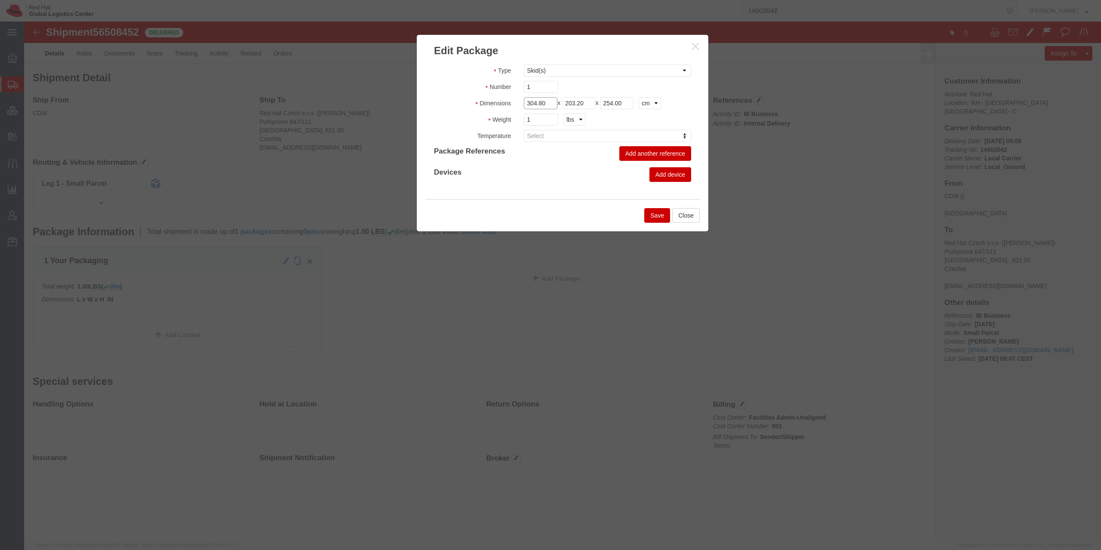
click input "304.80"
type input "120"
type input "80"
type input "100"
drag, startPoint x: 527, startPoint y: 98, endPoint x: 481, endPoint y: 104, distance: 46.8
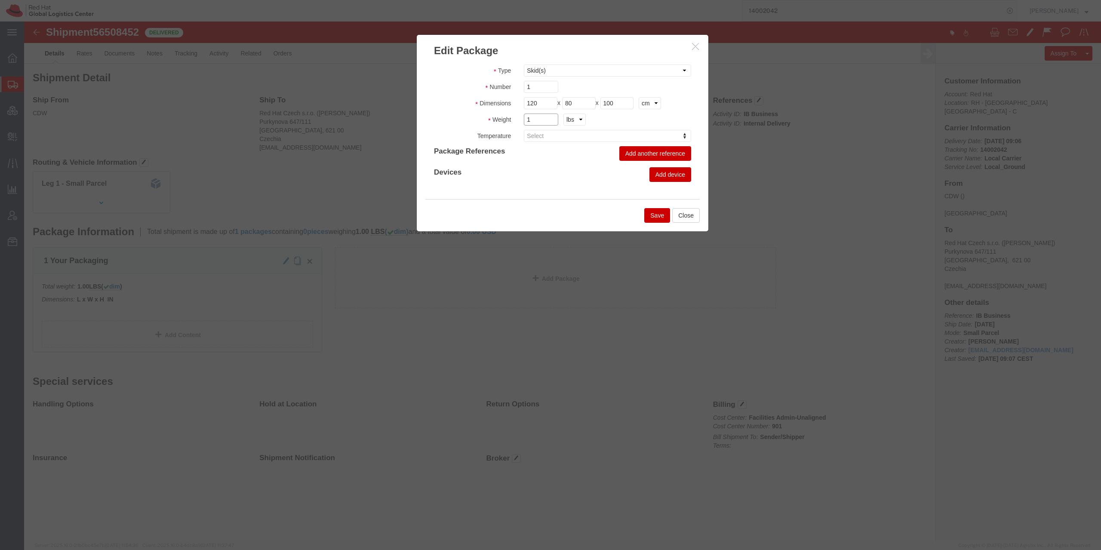
click input "1"
drag, startPoint x: 559, startPoint y: 82, endPoint x: 492, endPoint y: 89, distance: 67.9
click input "80"
type input "100"
type input "138"
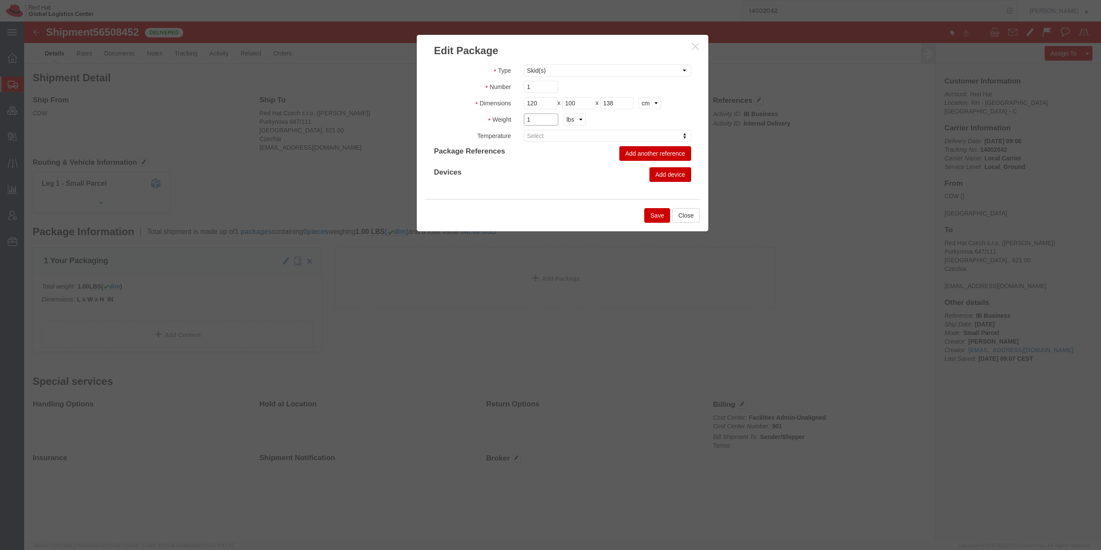
click input "1"
click select "kgs lbs"
select select "KGS"
click option "kgs"
drag, startPoint x: 520, startPoint y: 103, endPoint x: 458, endPoint y: 100, distance: 62.0
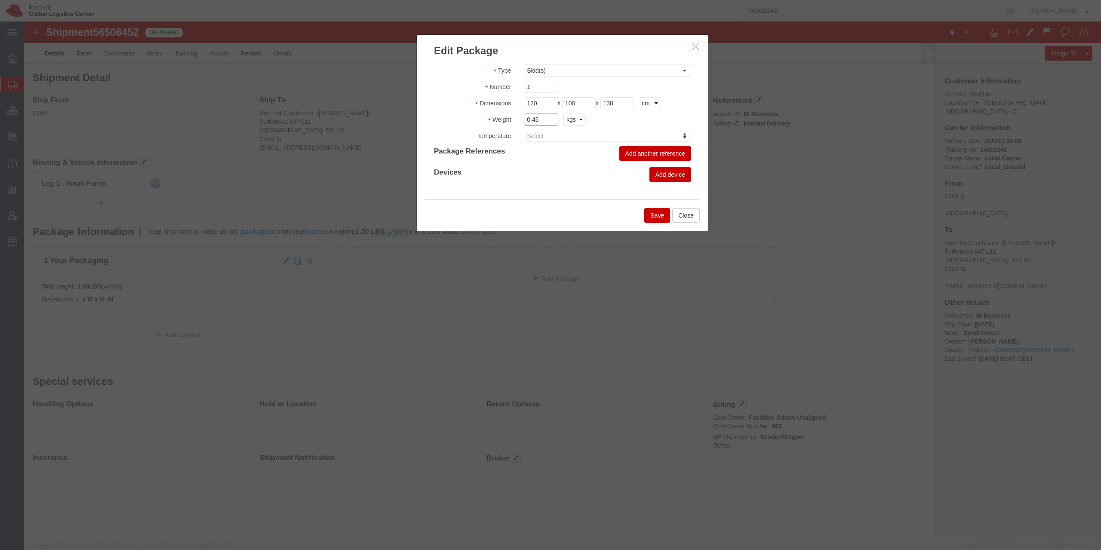
click input "0.45"
type input "421"
click button "Save"
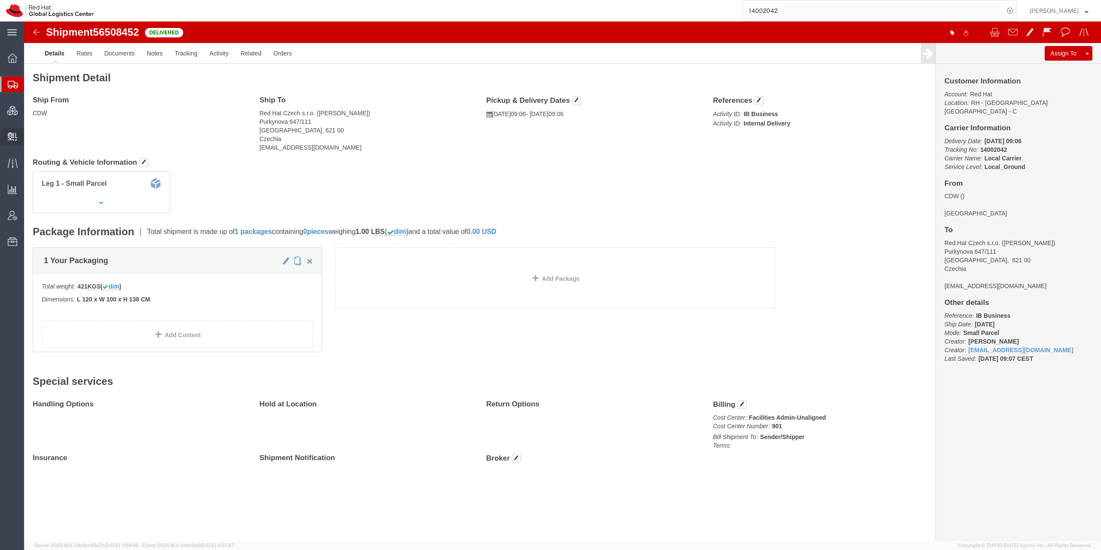
click at [14, 144] on div at bounding box center [12, 136] width 24 height 17
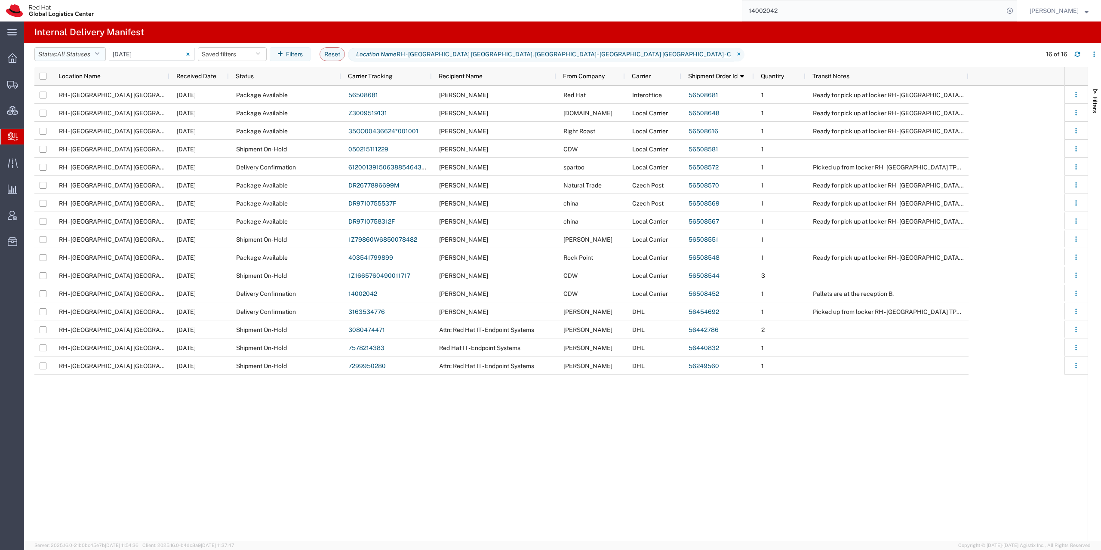
click at [82, 55] on span "All Statuses" at bounding box center [73, 54] width 33 height 7
click at [136, 57] on input "[DATE] - [DATE]" at bounding box center [152, 54] width 86 height 13
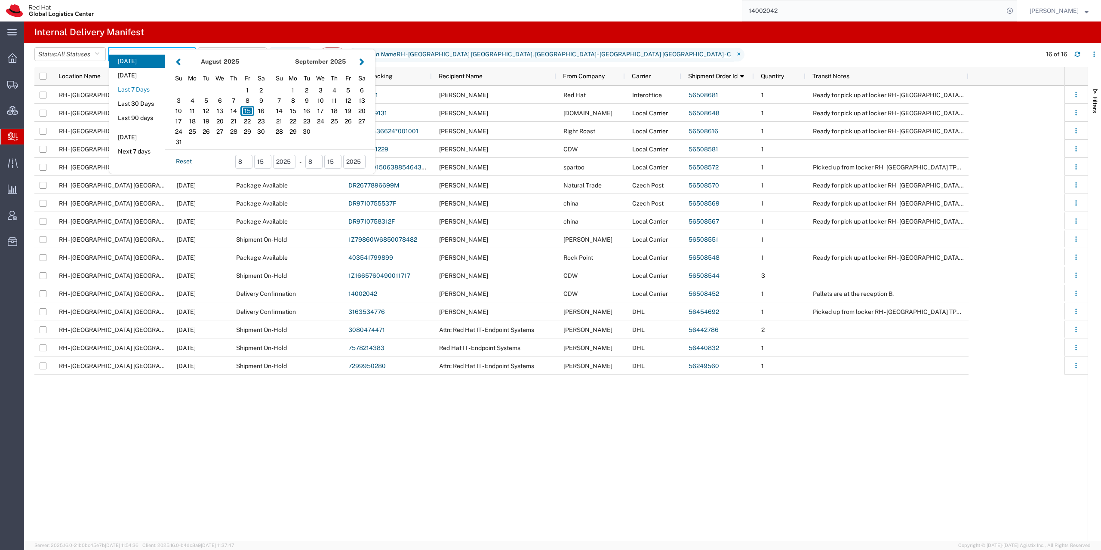
click at [146, 94] on button "Last 7 Days" at bounding box center [136, 89] width 55 height 13
type input "Last 7 Days"
type input "[DATE] - [DATE]"
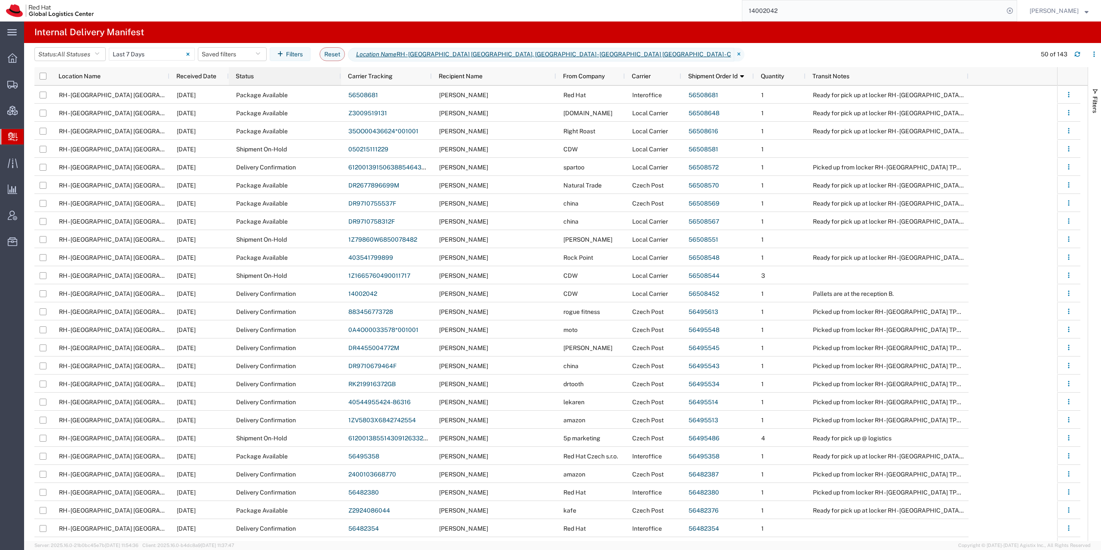
click at [260, 82] on div "Status" at bounding box center [287, 76] width 102 height 14
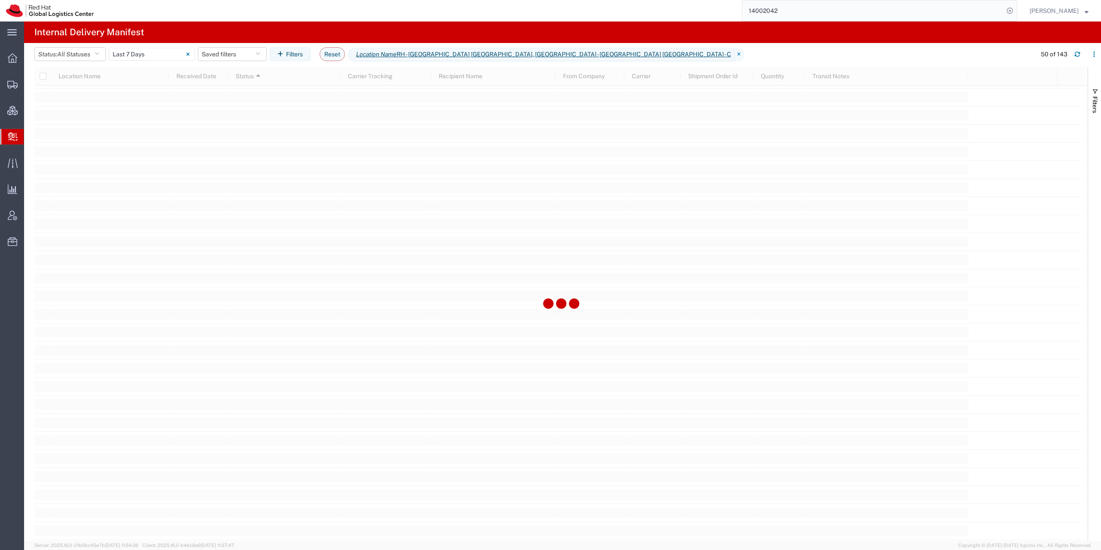
scroll to position [1207, 0]
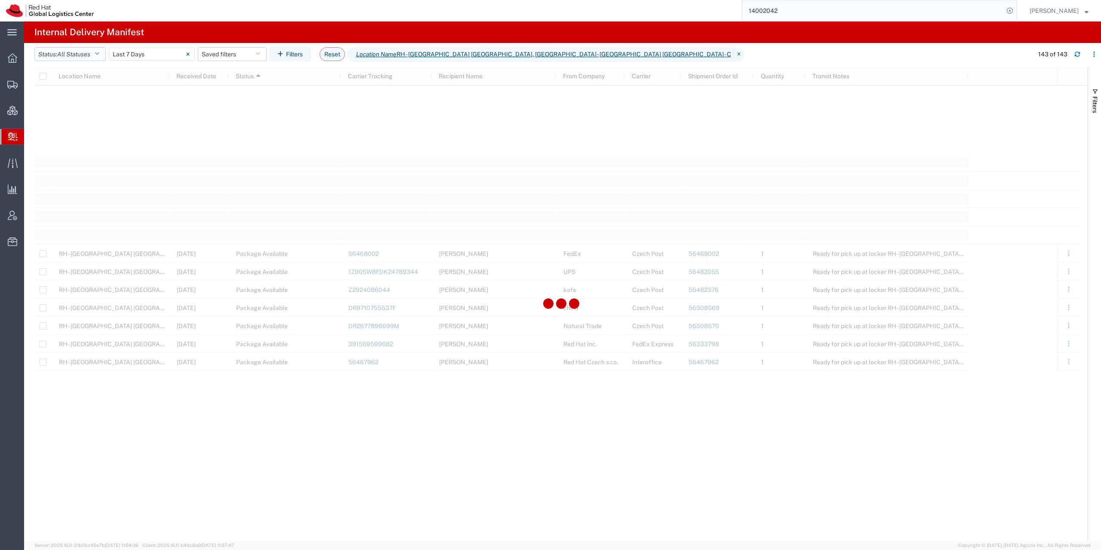
scroll to position [1384, 0]
click at [74, 58] on span "All Statuses" at bounding box center [73, 54] width 33 height 8
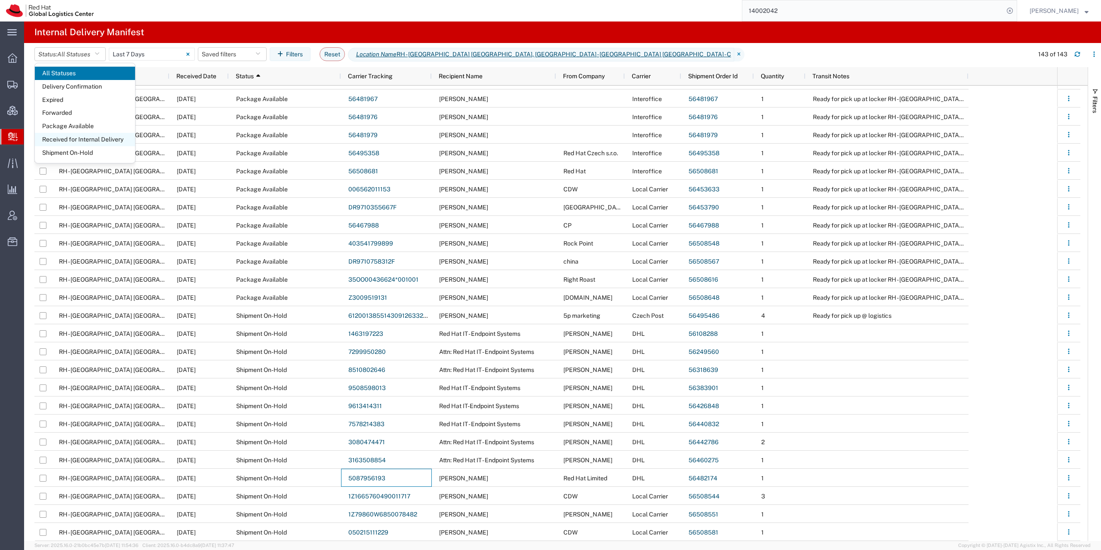
click at [91, 140] on span "Received for Internal Delivery" at bounding box center [85, 139] width 100 height 13
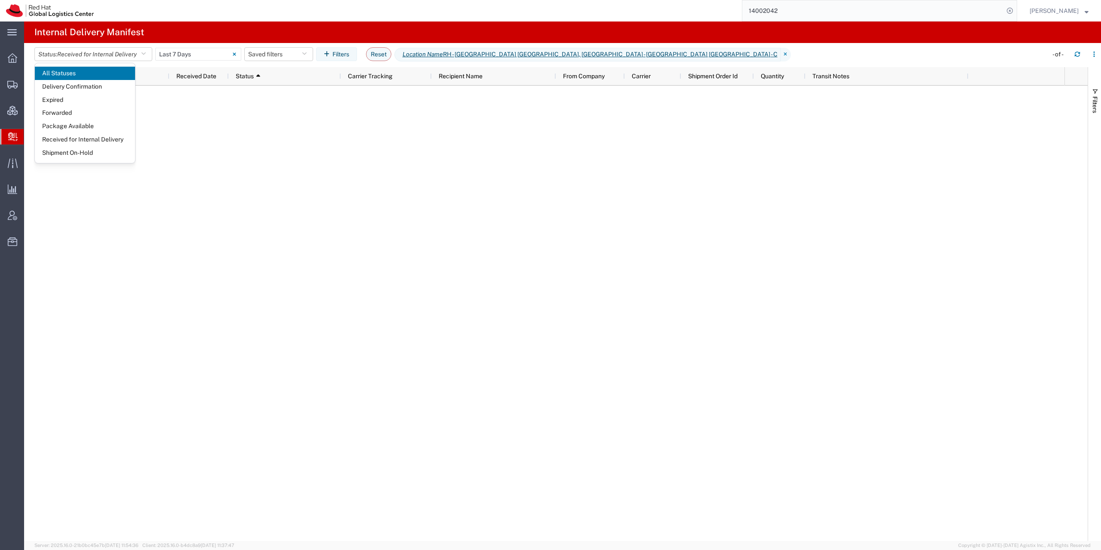
click at [349, 167] on div at bounding box center [549, 313] width 1030 height 455
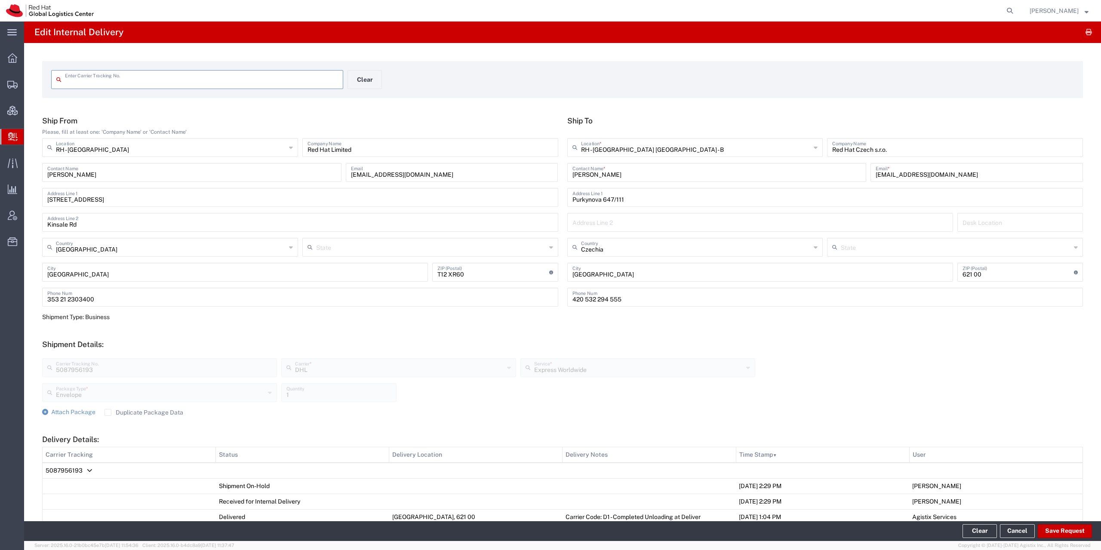
type input "5087956193"
click at [598, 172] on input "[PERSON_NAME]" at bounding box center [716, 171] width 289 height 15
click at [62, 470] on span "5087956193" at bounding box center [64, 470] width 37 height 7
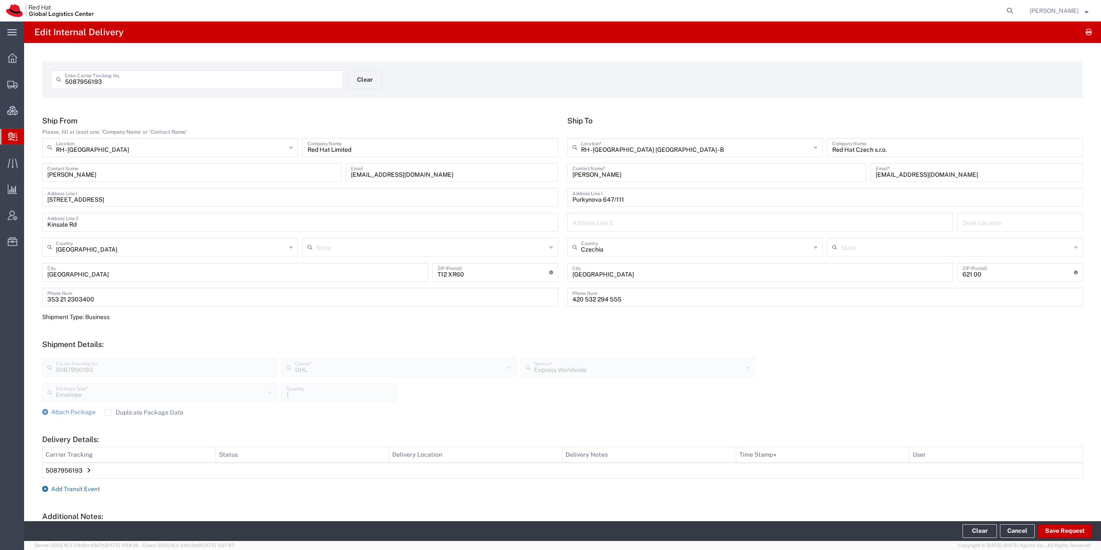
click at [70, 489] on span "Add Transit Event" at bounding box center [75, 489] width 49 height 7
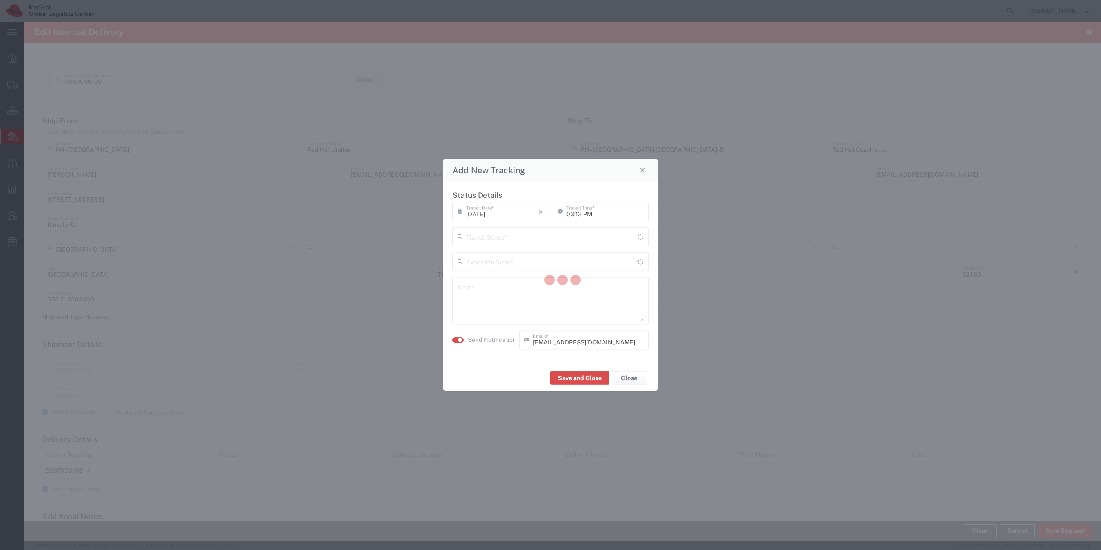
click at [551, 246] on div "Transit Status *" at bounding box center [550, 236] width 196 height 19
click at [551, 240] on input "text" at bounding box center [551, 235] width 171 height 15
click at [527, 240] on input "text" at bounding box center [551, 235] width 171 height 15
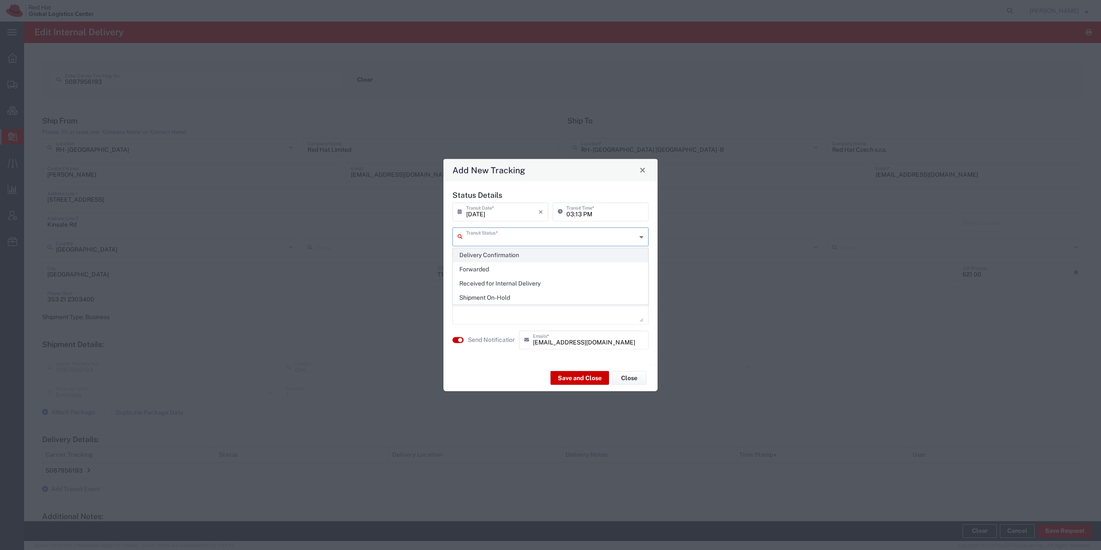
click at [522, 258] on span "Delivery Confirmation" at bounding box center [550, 255] width 194 height 13
type input "Delivery Confirmation"
click at [497, 303] on textarea at bounding box center [551, 301] width 186 height 42
paste textarea "Janakova"
drag, startPoint x: 496, startPoint y: 291, endPoint x: 390, endPoint y: 295, distance: 106.7
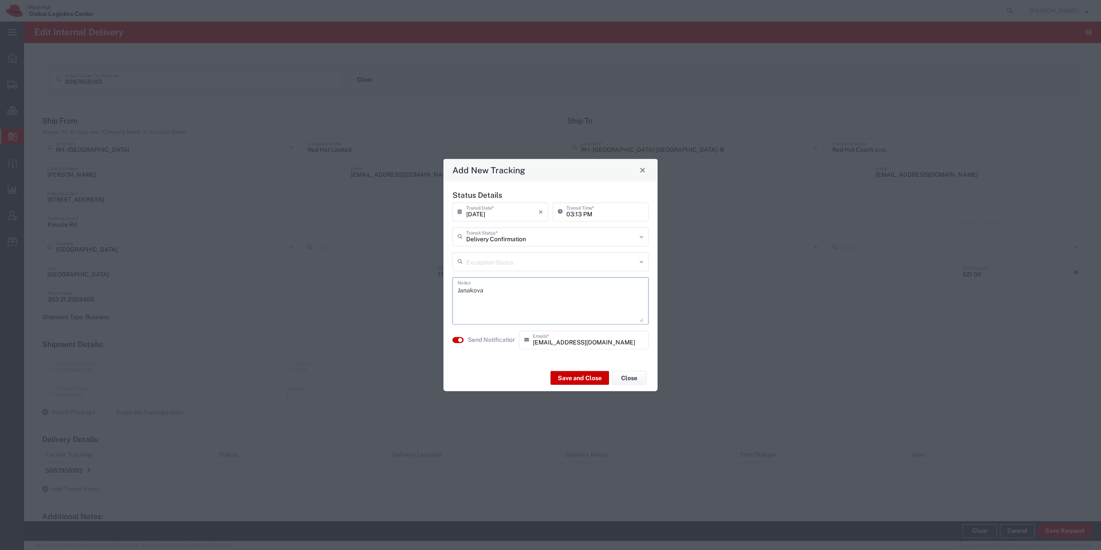
click at [458, 295] on textarea "Janakova" at bounding box center [551, 301] width 186 height 42
type textarea "folders HR"
click at [565, 380] on button "Save and Close" at bounding box center [580, 378] width 58 height 14
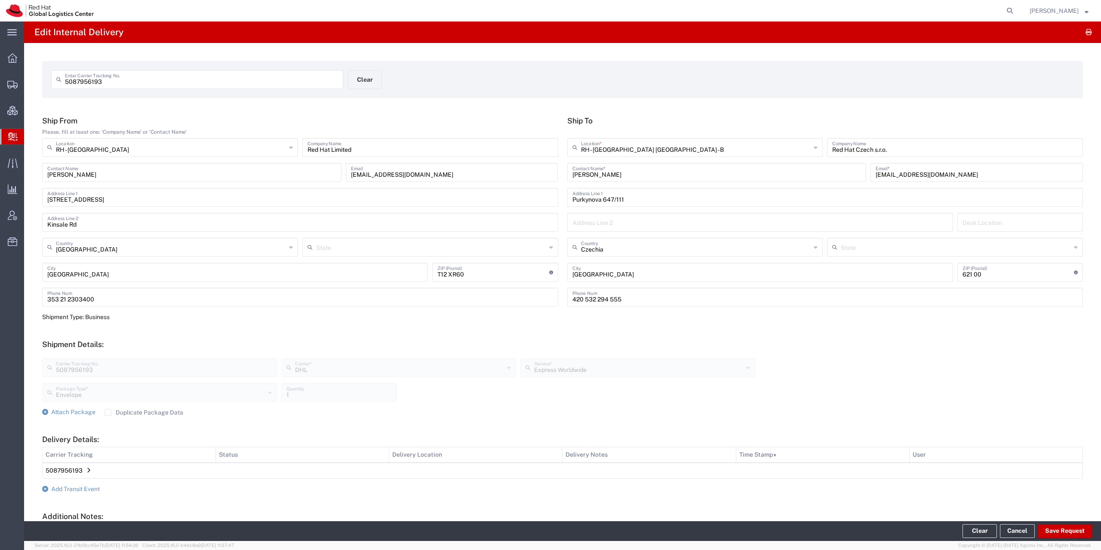
click at [83, 471] on td "5087956193" at bounding box center [563, 471] width 1040 height 16
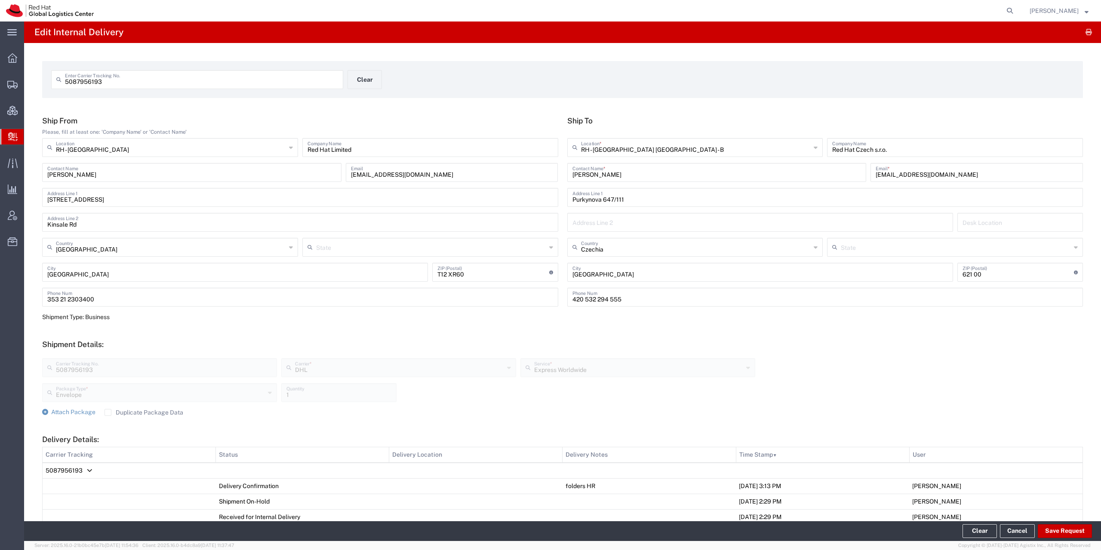
click at [83, 471] on td "5087956193" at bounding box center [563, 471] width 1040 height 16
